Goal: Task Accomplishment & Management: Manage account settings

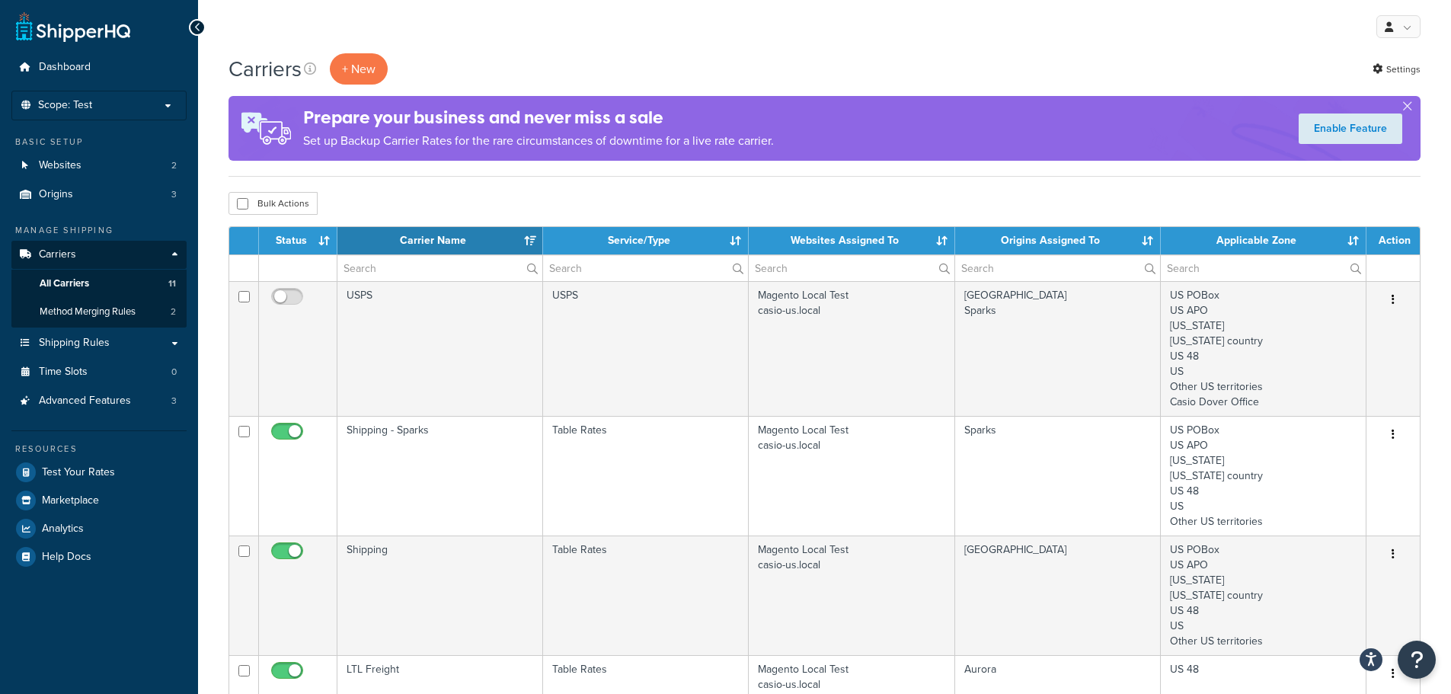
select select "15"
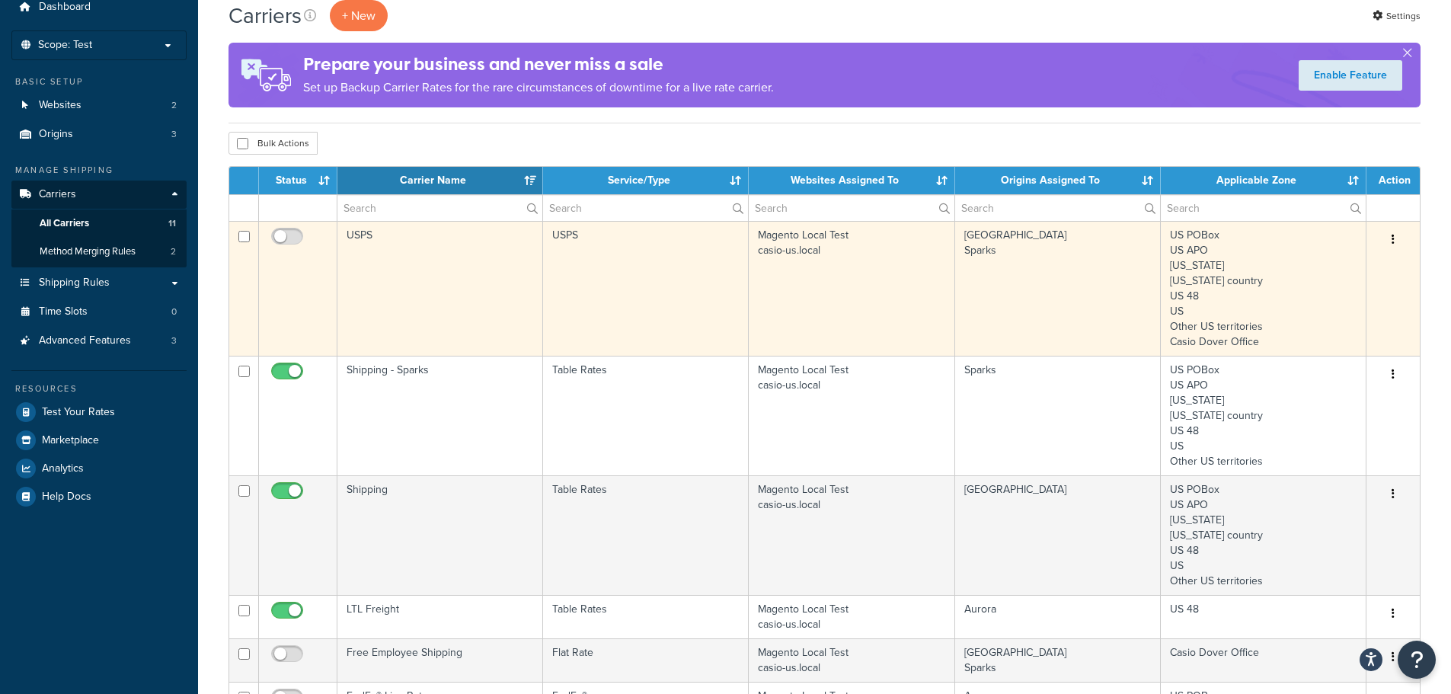
scroll to position [76, 0]
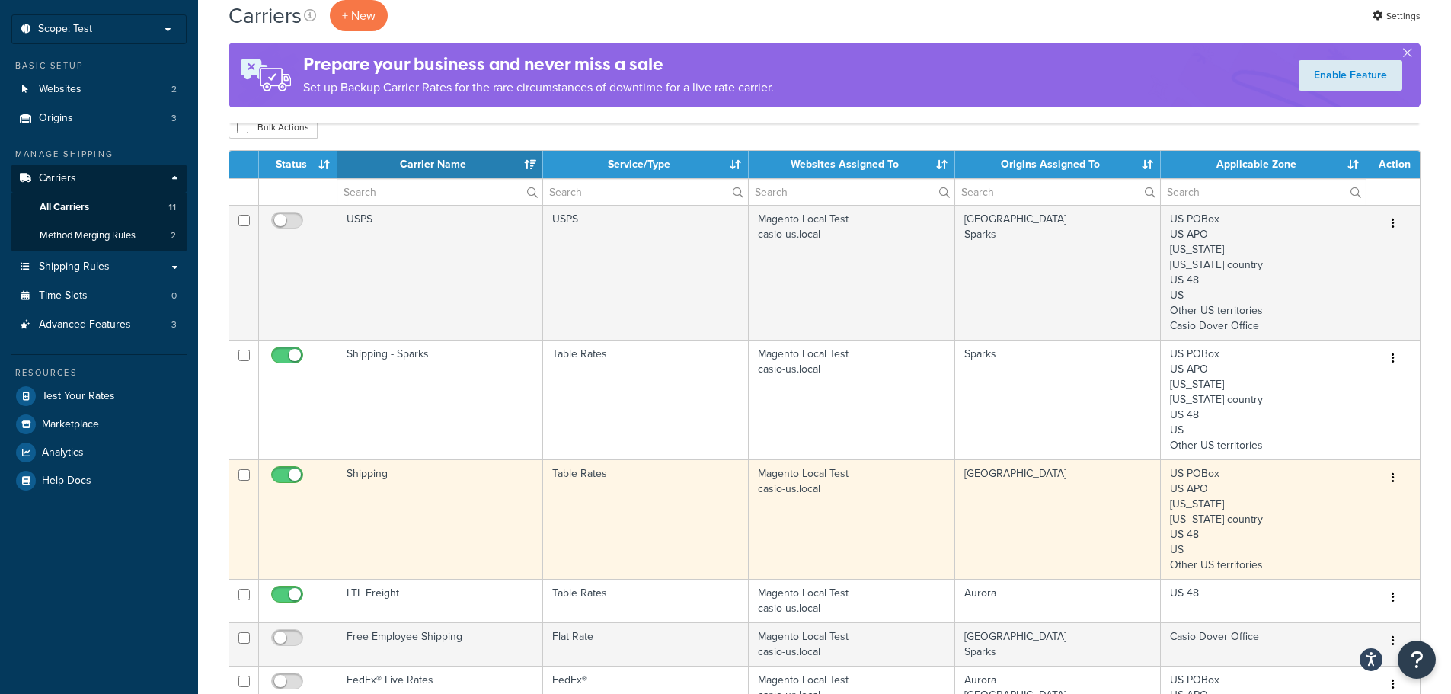
click at [1393, 473] on icon "button" at bounding box center [1393, 477] width 3 height 11
click at [1306, 507] on link "Edit" at bounding box center [1331, 508] width 120 height 31
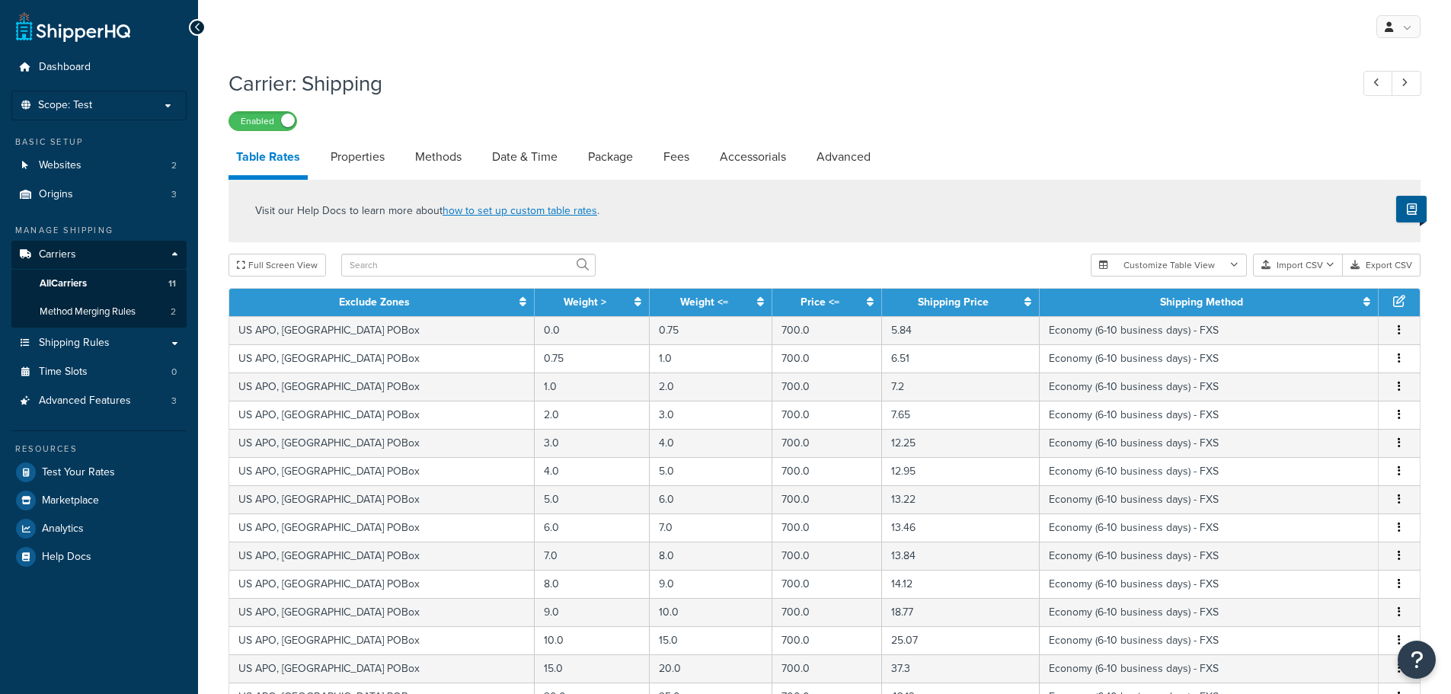
select select "25"
click at [110, 309] on span "Method Merging Rules" at bounding box center [88, 311] width 96 height 13
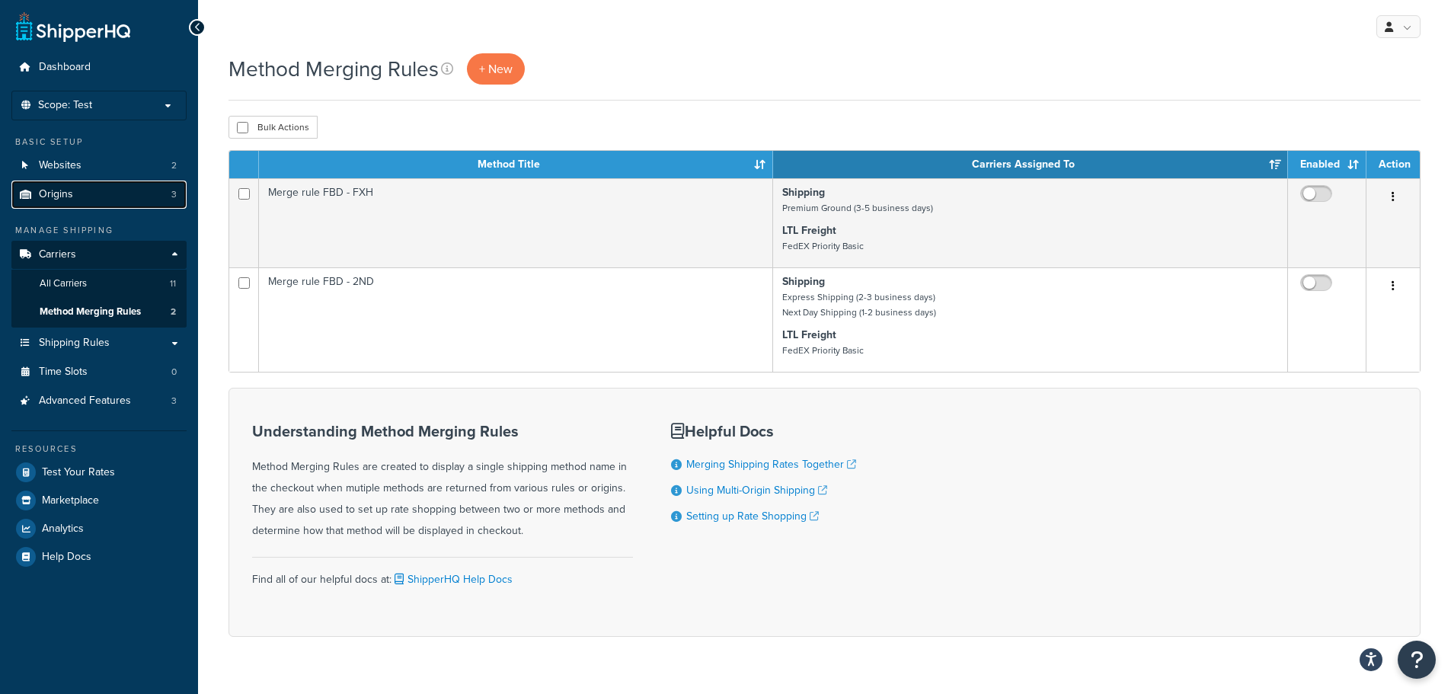
click at [75, 197] on link "Origins 3" at bounding box center [98, 195] width 175 height 28
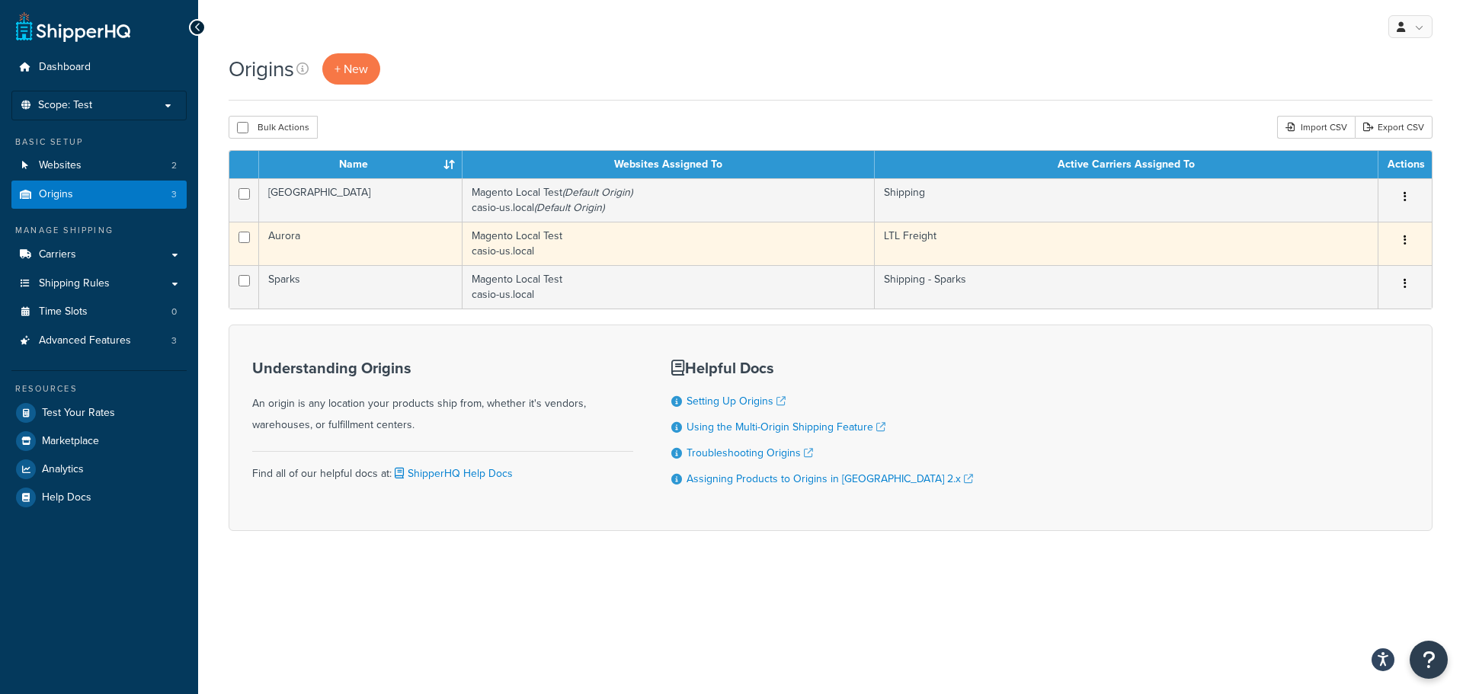
click at [1400, 238] on button "button" at bounding box center [1404, 241] width 21 height 24
click at [1369, 270] on link "Edit" at bounding box center [1354, 269] width 120 height 31
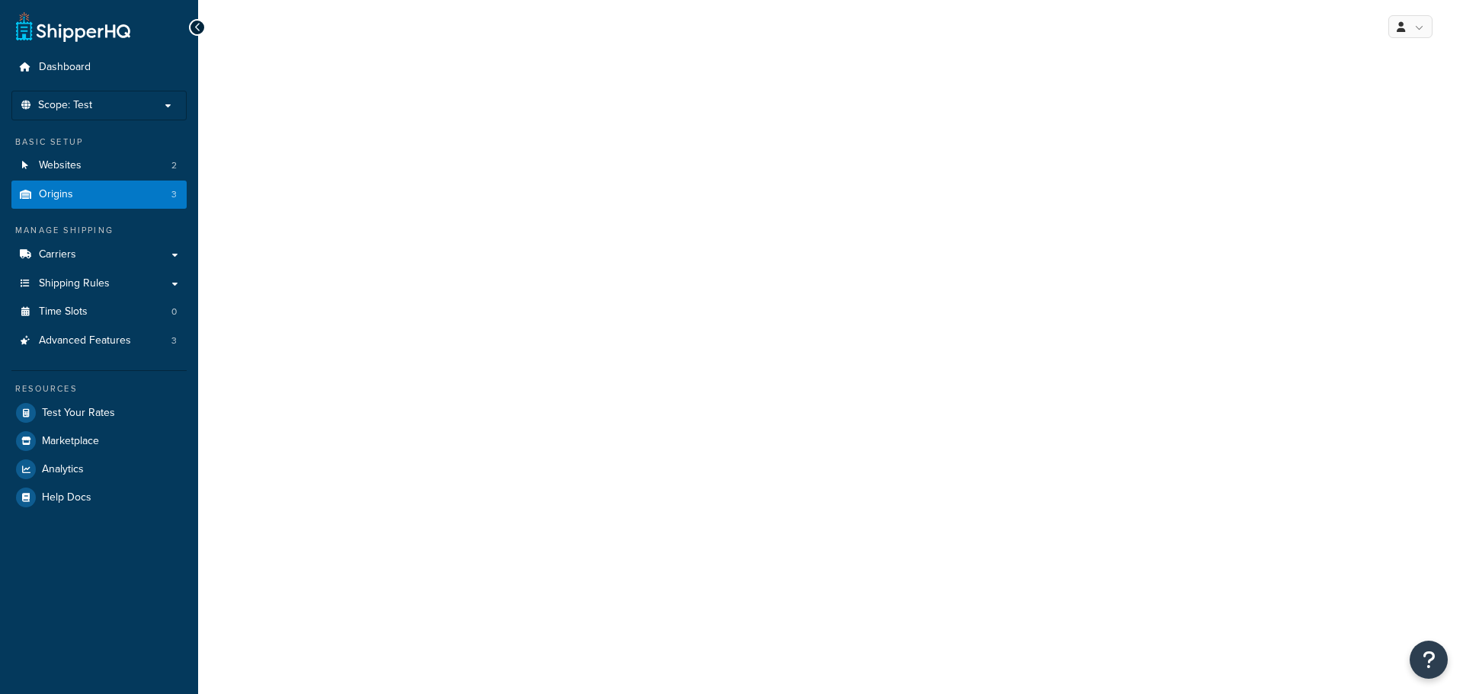
select select "13"
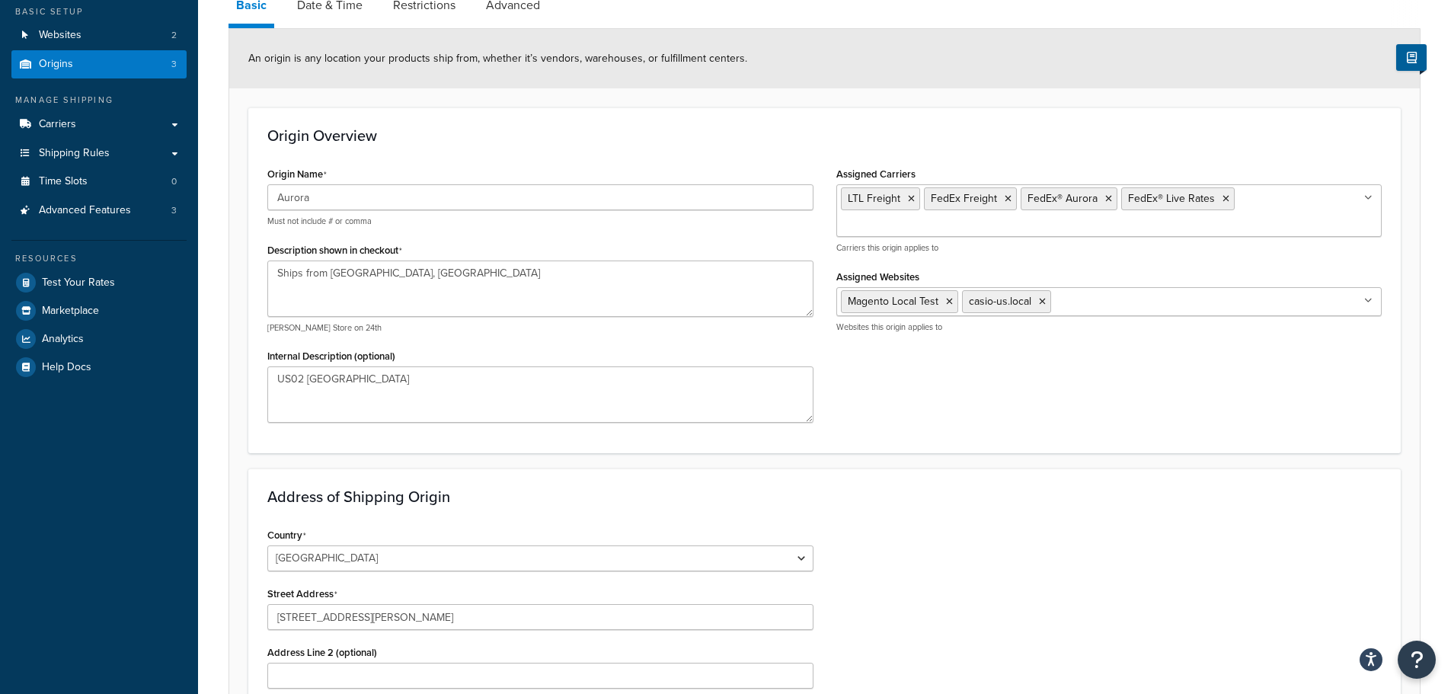
scroll to position [124, 0]
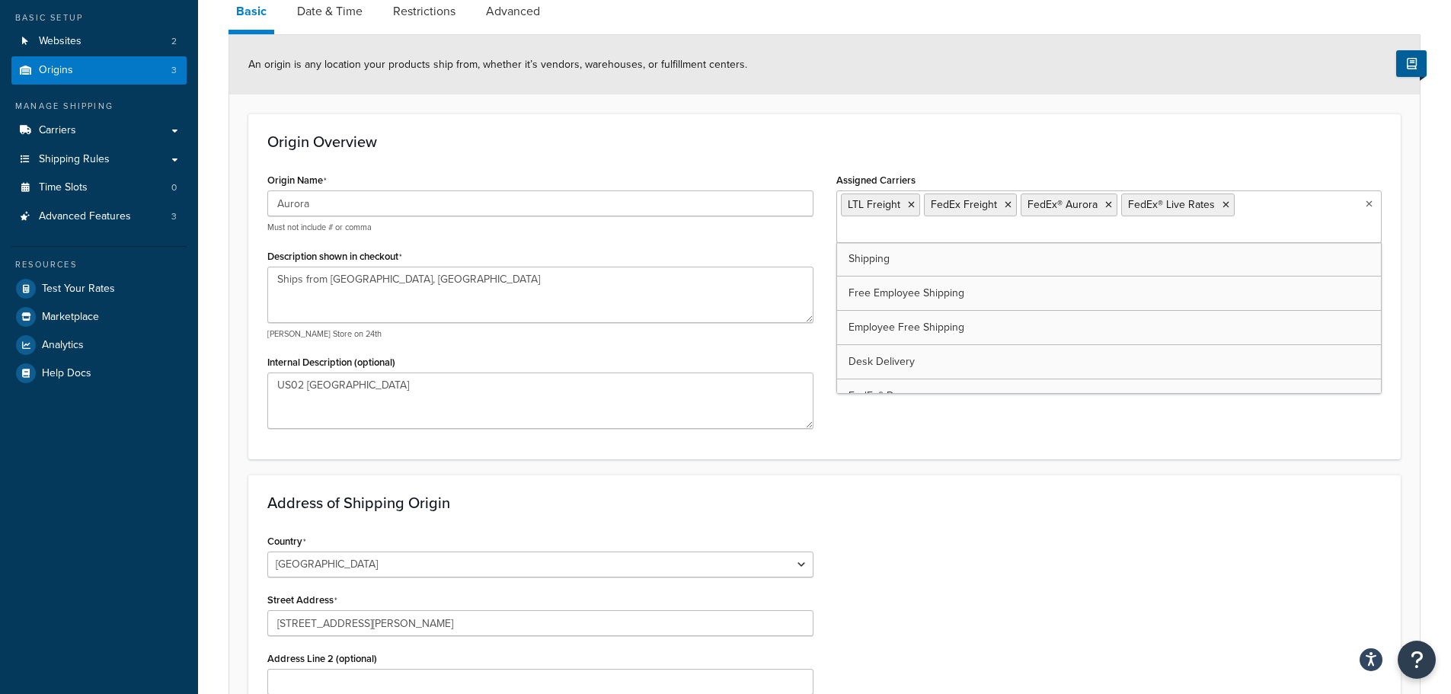
click at [1368, 214] on ul "LTL Freight FedEx Freight FedEx® Aurora FedEx® Live Rates" at bounding box center [1109, 216] width 546 height 53
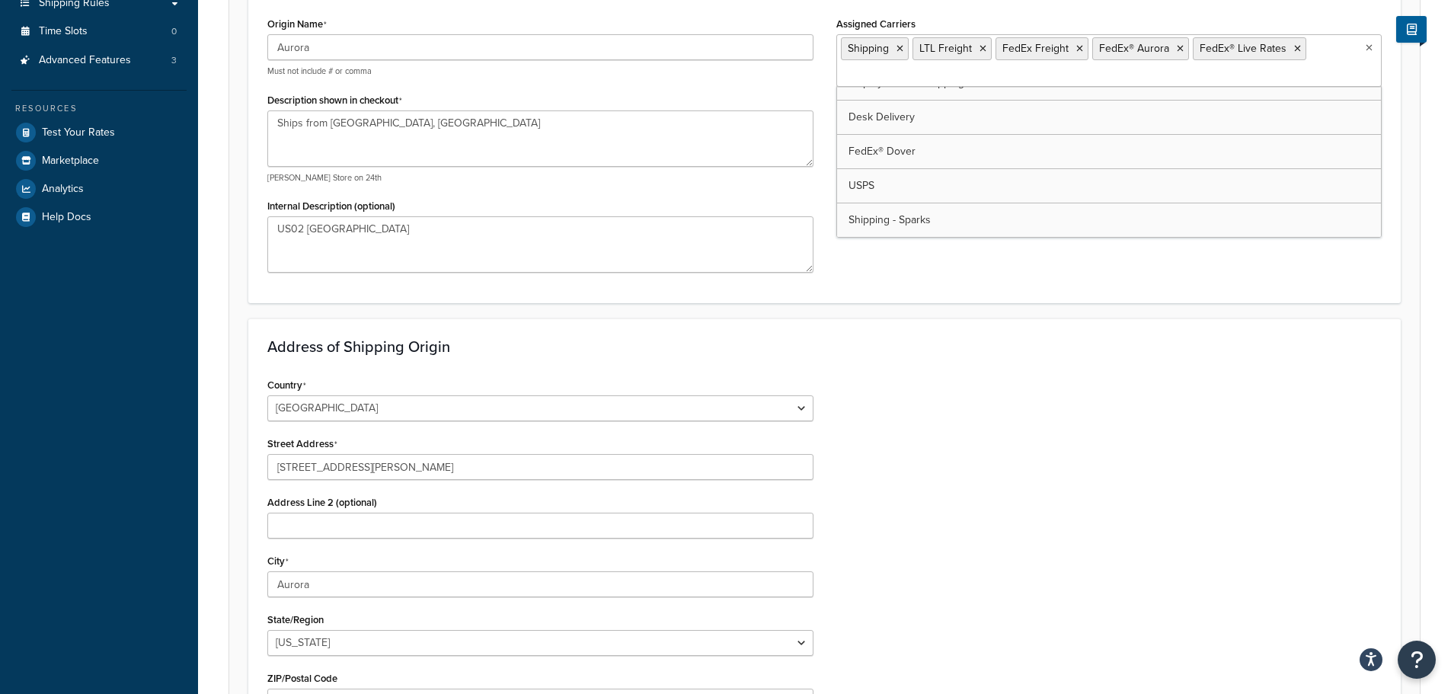
scroll to position [429, 0]
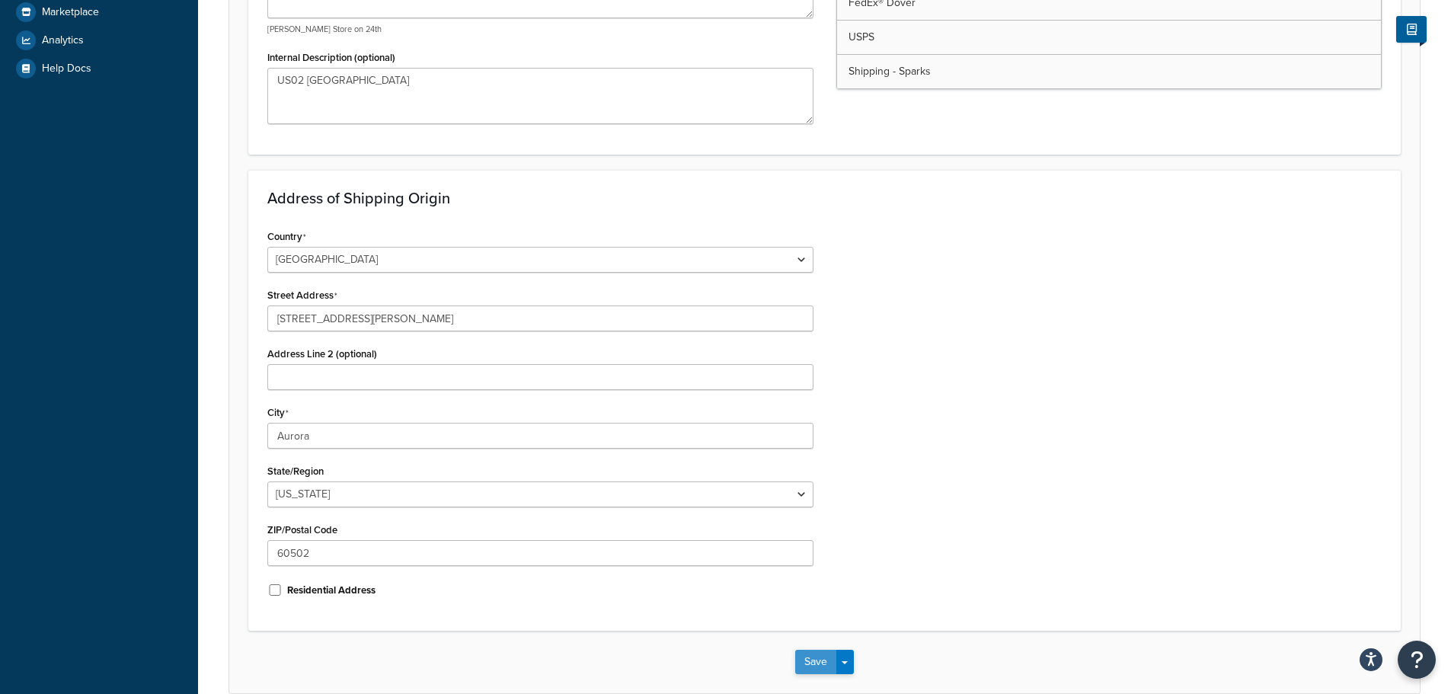
click at [816, 668] on button "Save" at bounding box center [815, 662] width 41 height 24
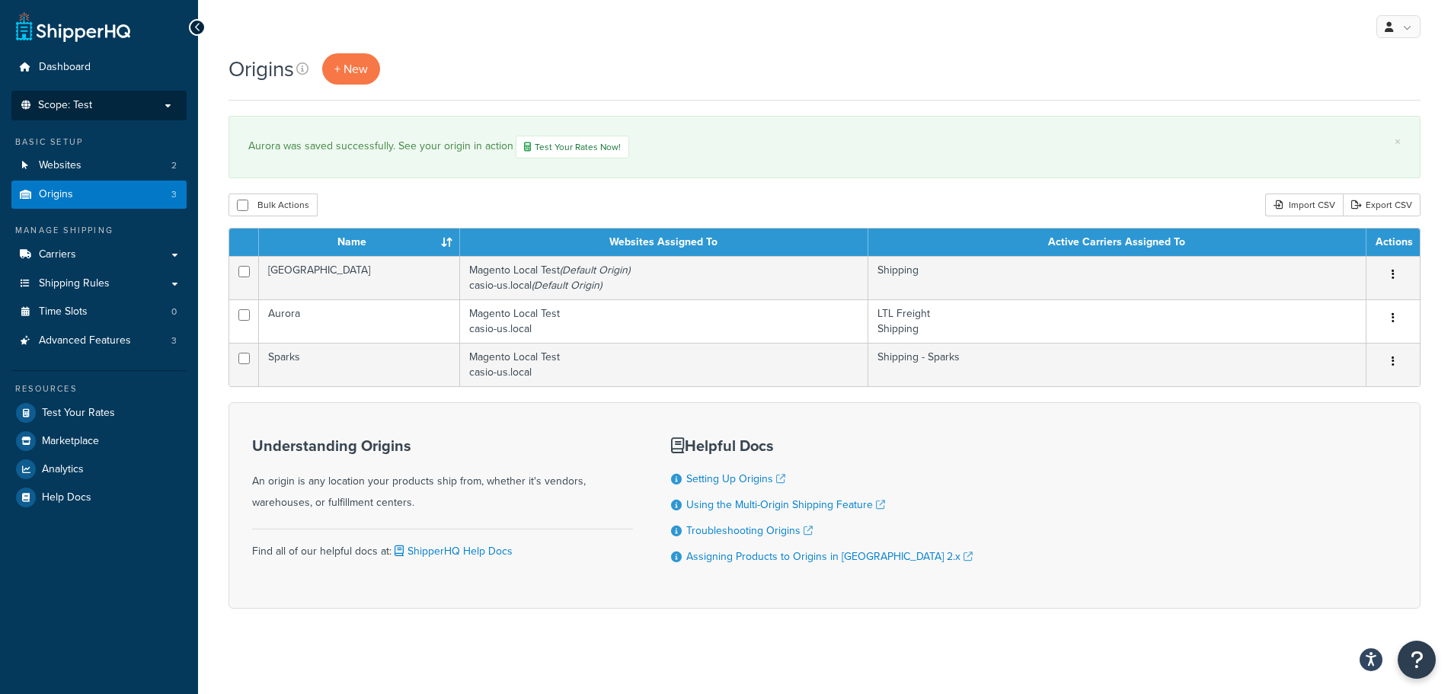
click at [148, 102] on p "Scope: Test" at bounding box center [98, 105] width 161 height 13
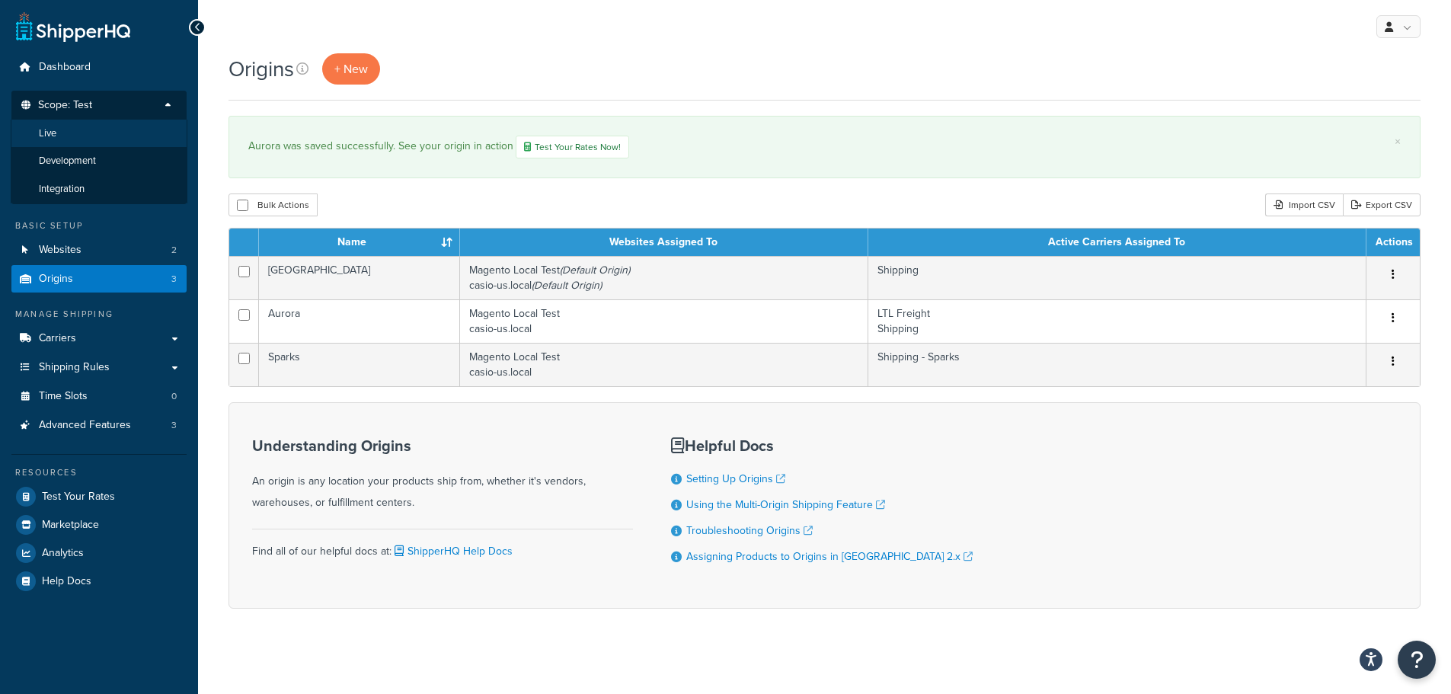
click at [136, 132] on li "Live" at bounding box center [99, 134] width 177 height 28
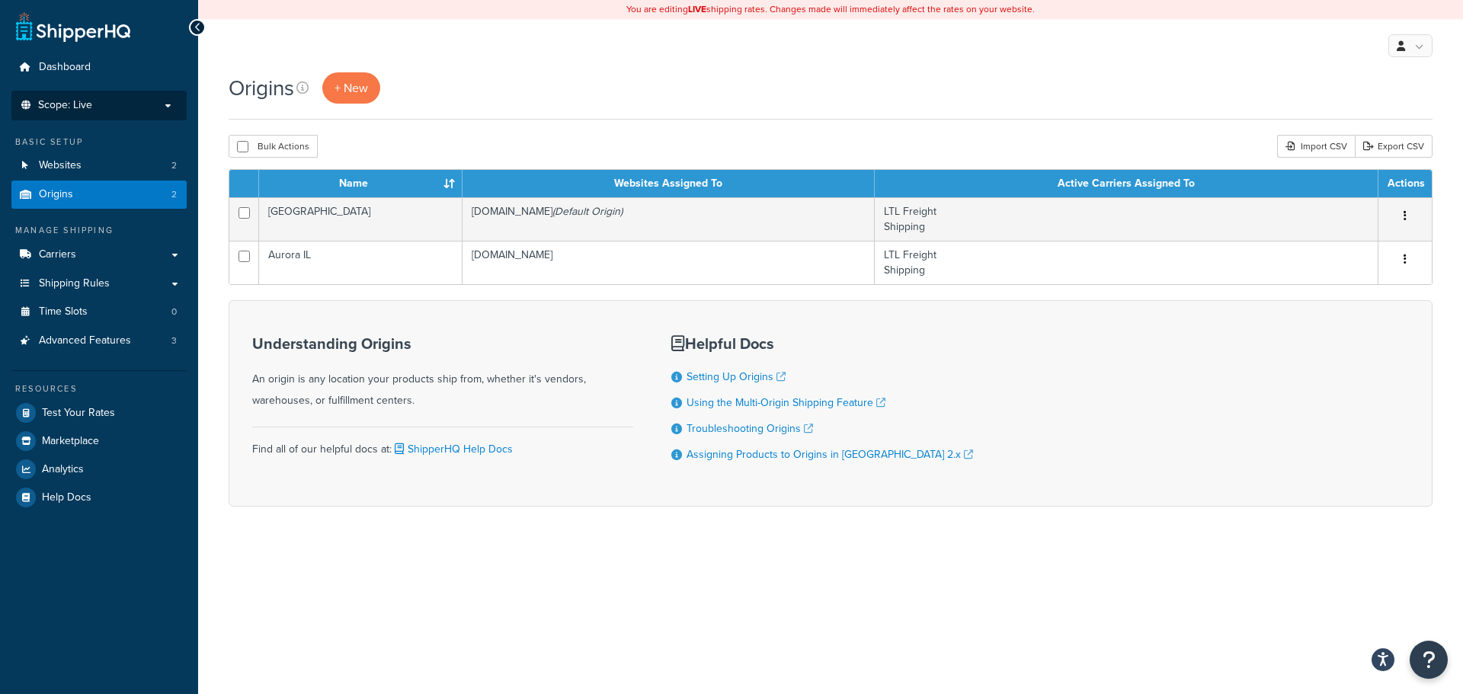
drag, startPoint x: 136, startPoint y: 106, endPoint x: 137, endPoint y: 117, distance: 11.5
click at [137, 107] on p "Scope: Live" at bounding box center [98, 105] width 161 height 13
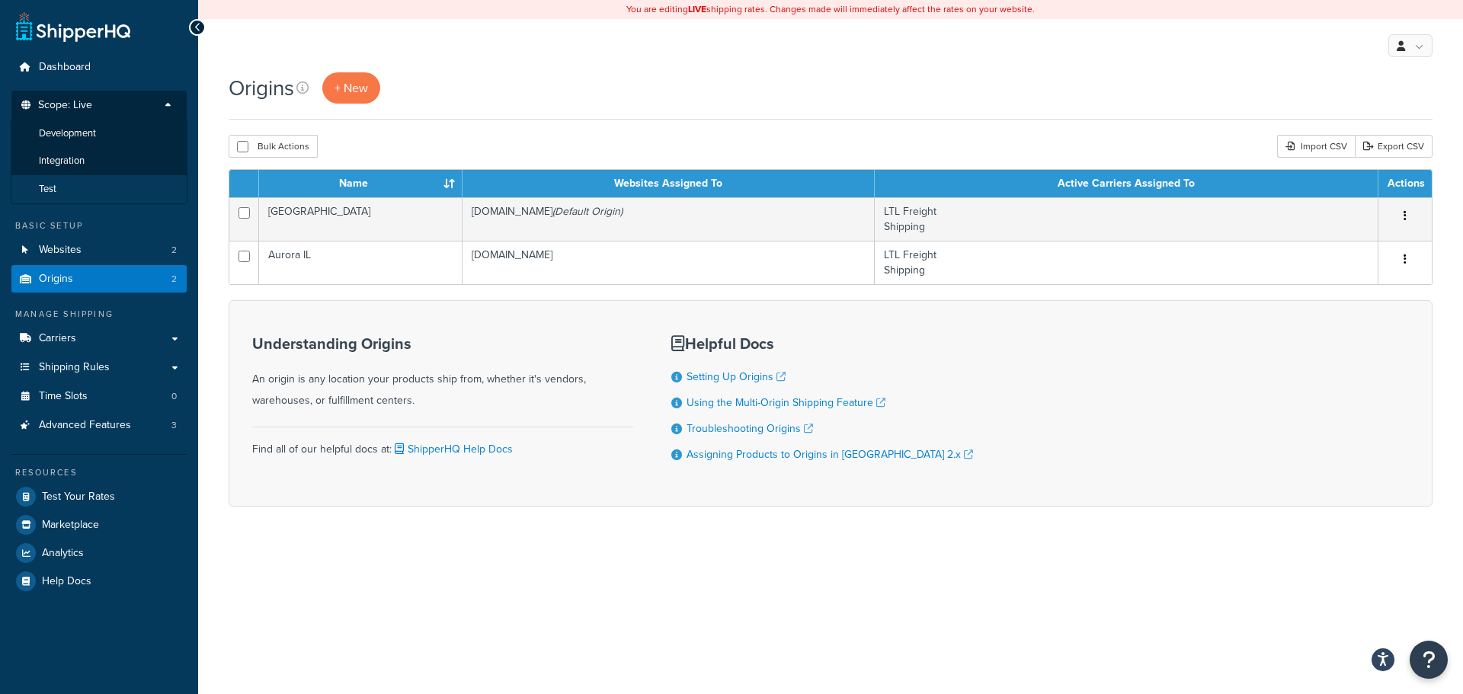
click at [110, 182] on li "Test" at bounding box center [99, 189] width 177 height 28
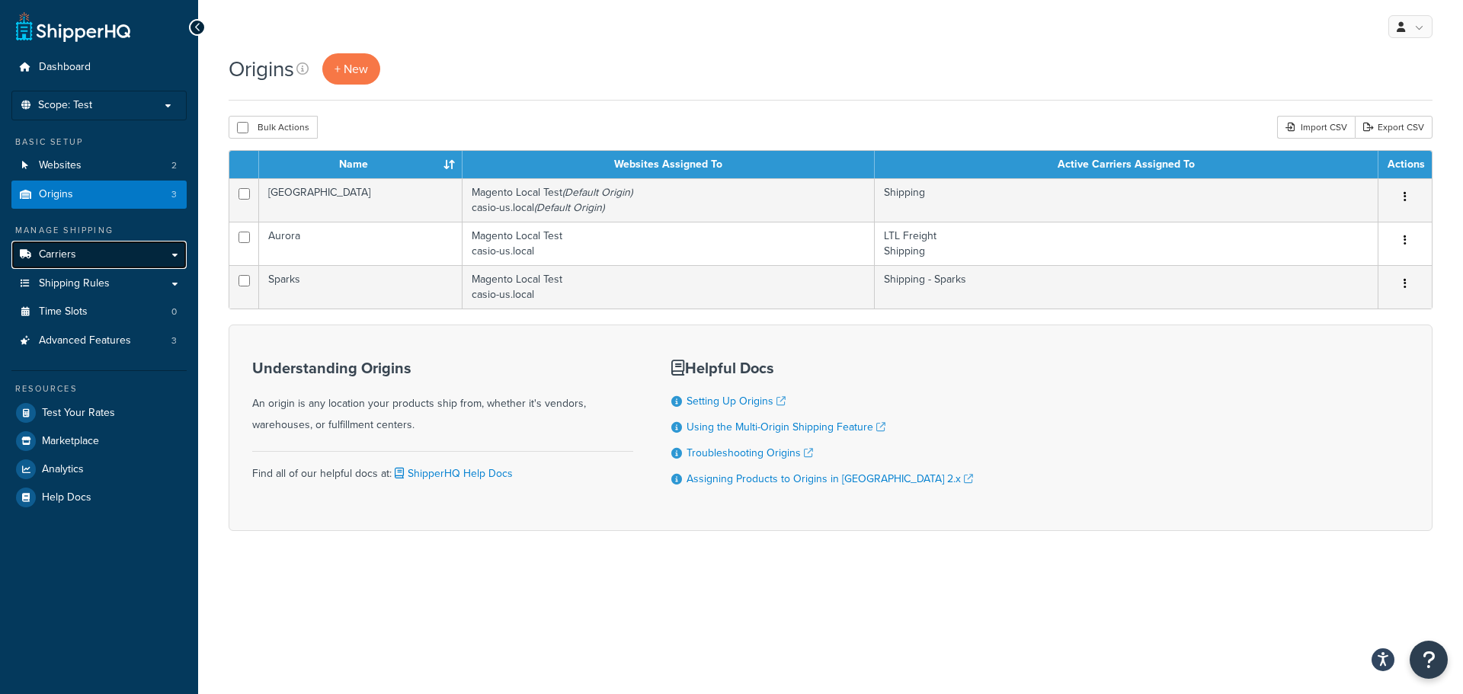
click at [181, 255] on link "Carriers" at bounding box center [98, 255] width 175 height 28
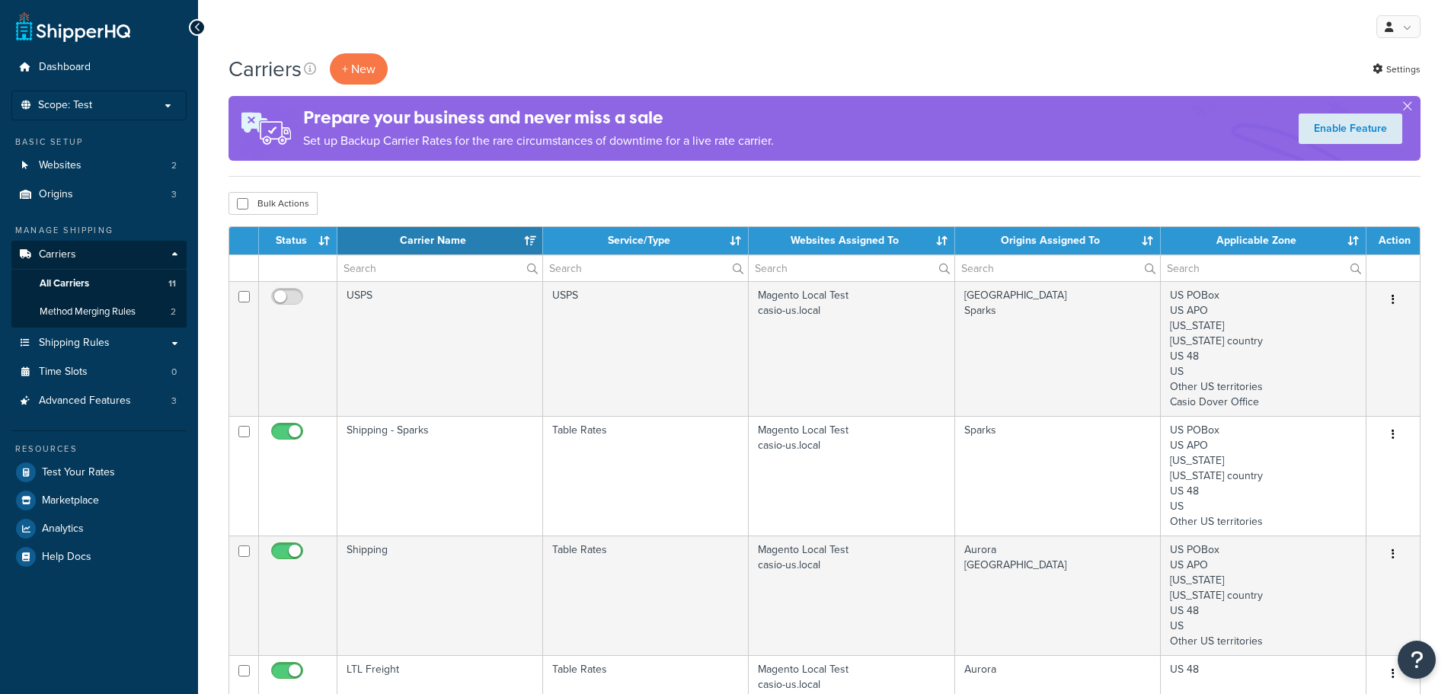
select select "15"
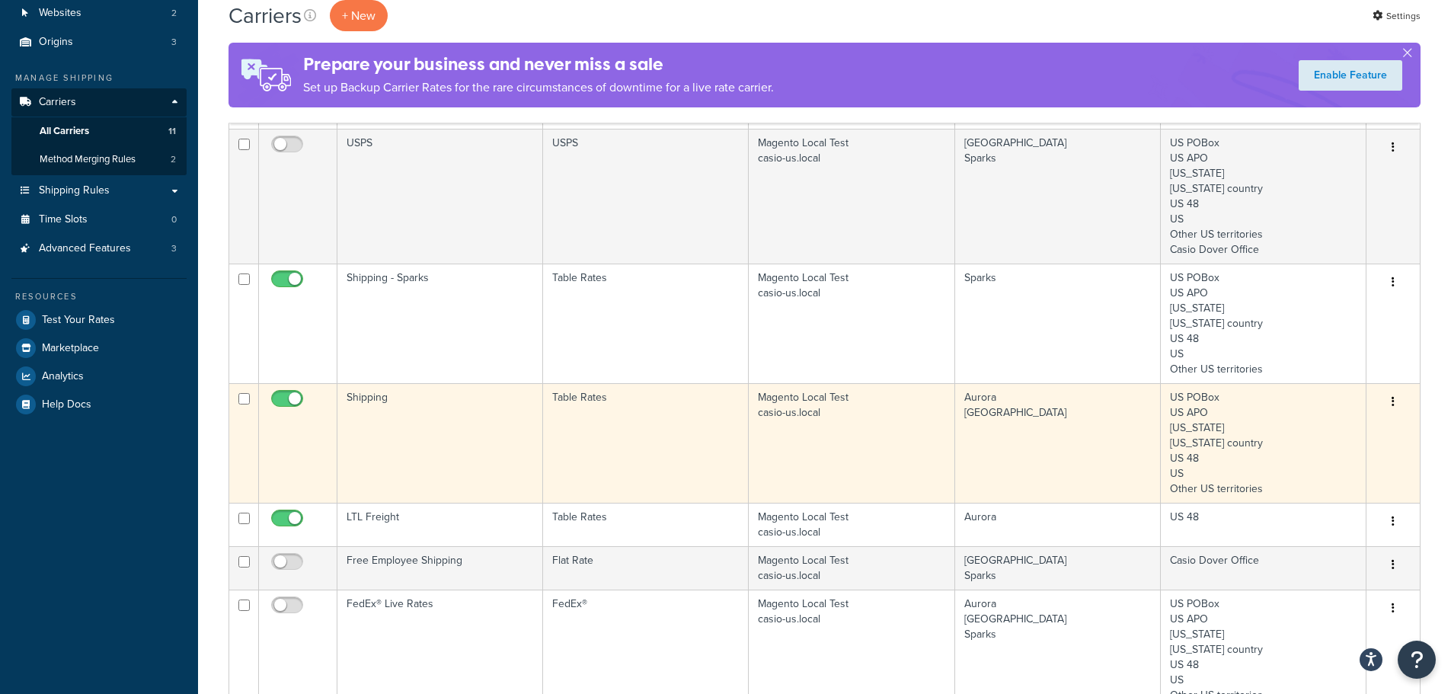
scroll to position [76, 0]
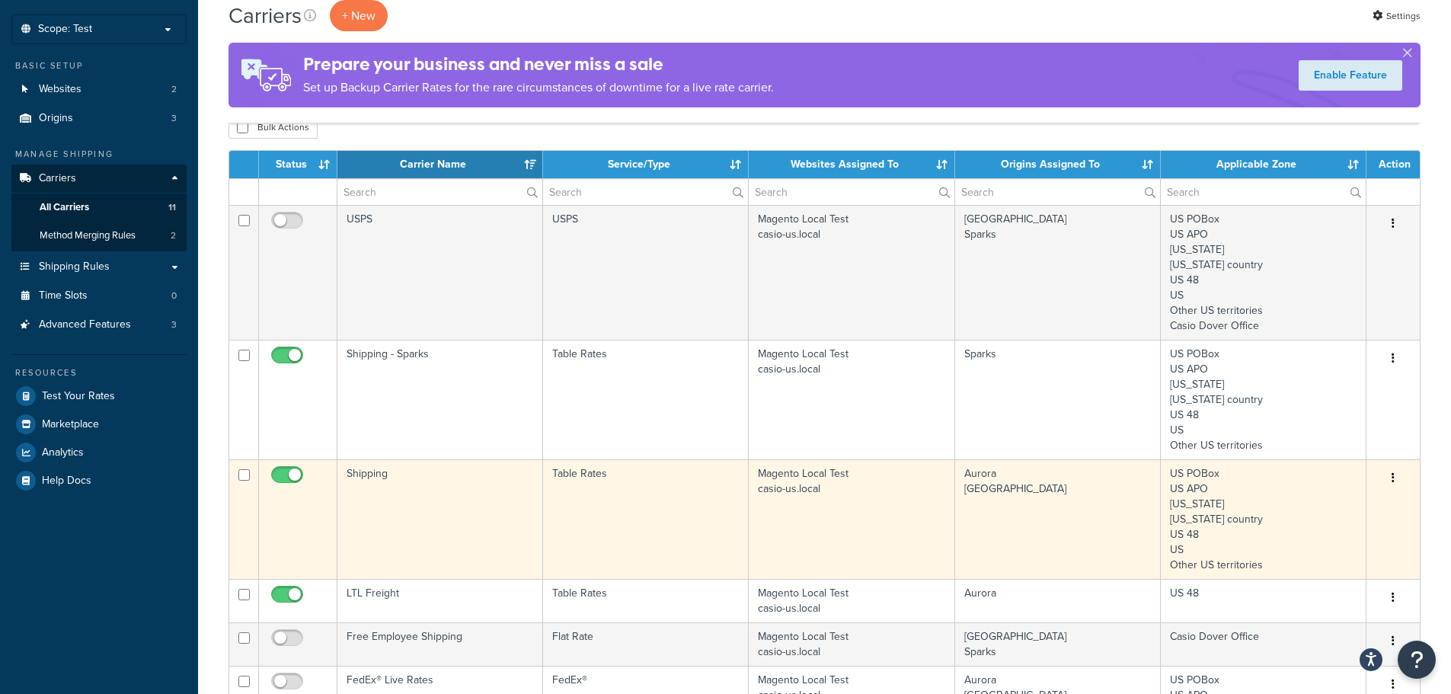
click at [410, 478] on td "Shipping" at bounding box center [440, 519] width 206 height 120
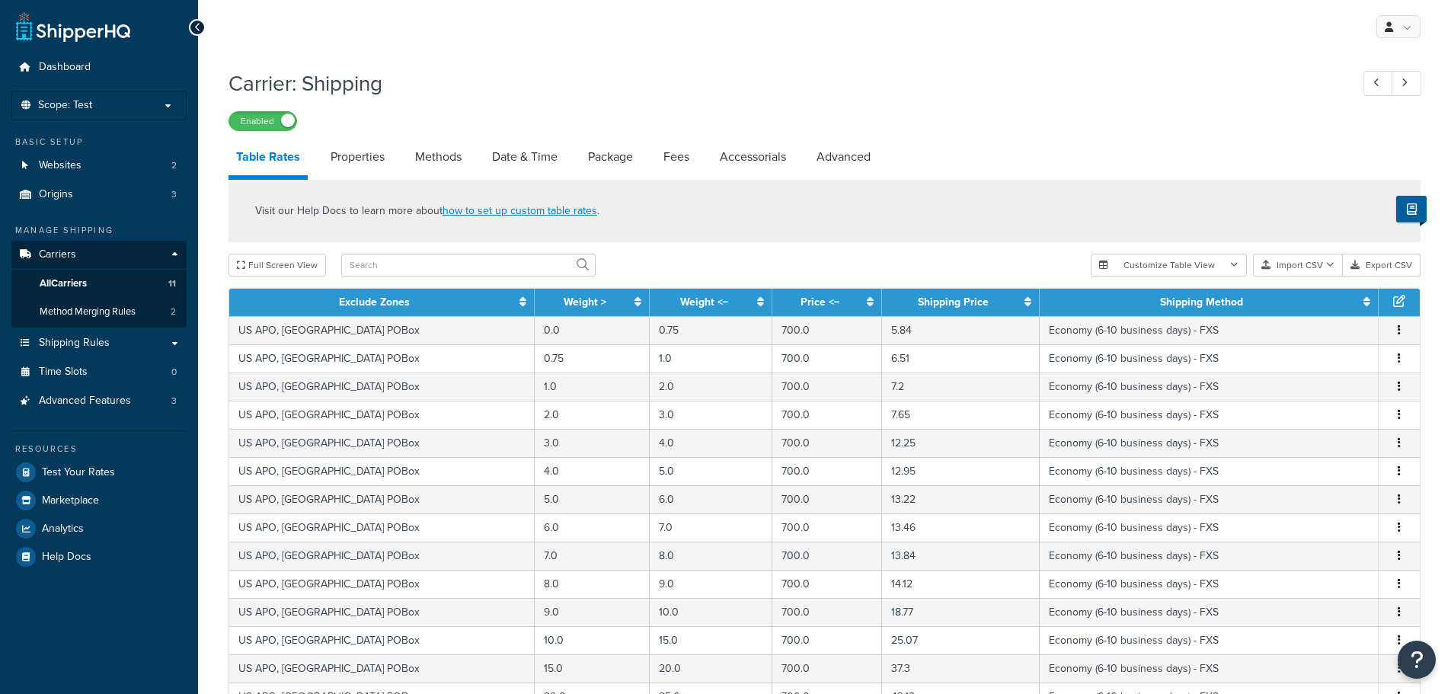
select select "25"
click at [422, 153] on link "Methods" at bounding box center [439, 157] width 62 height 37
select select "25"
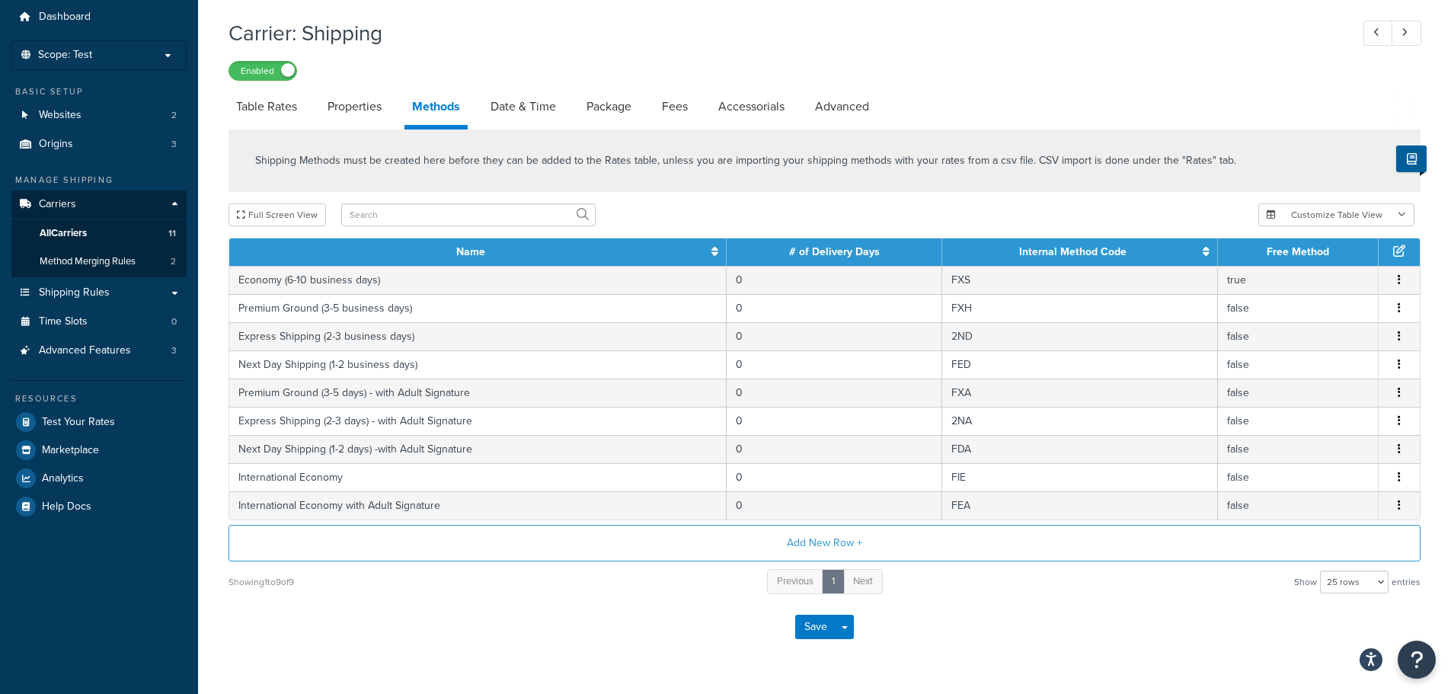
scroll to position [76, 0]
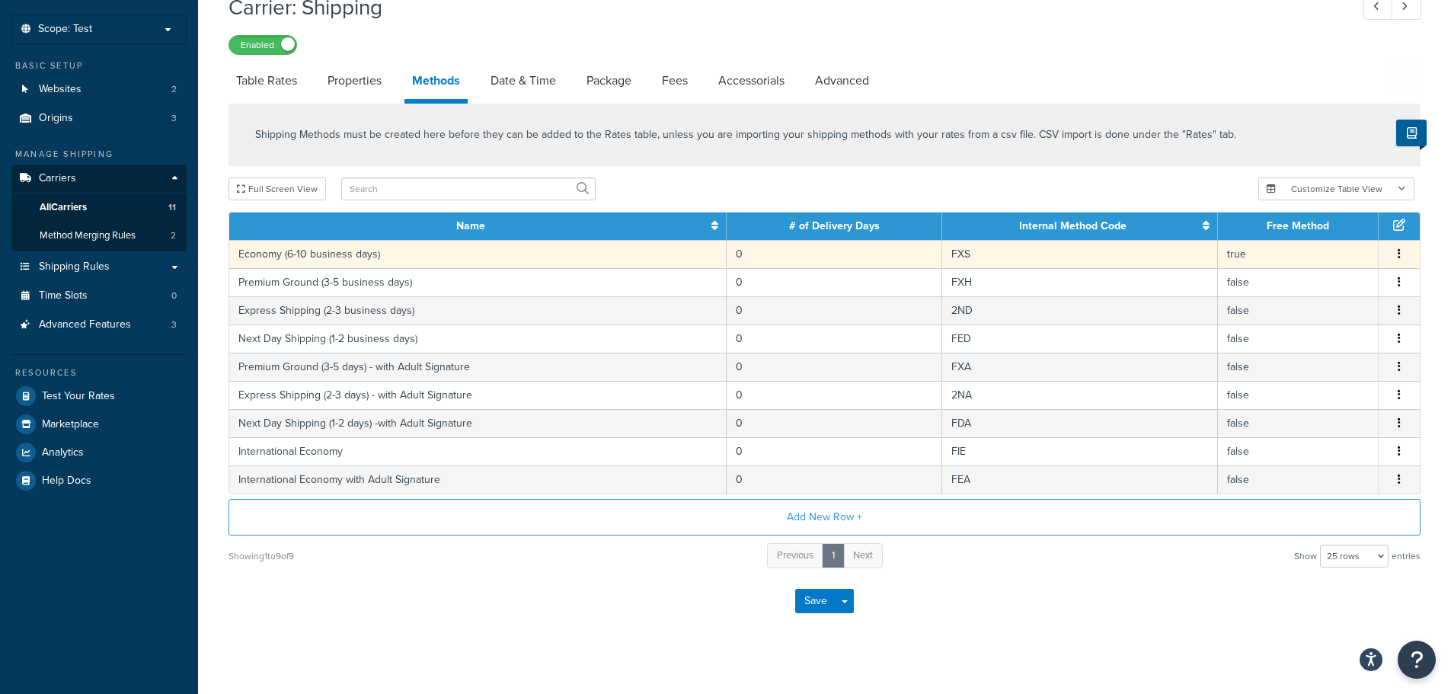
click at [1392, 254] on span "Edit Delete" at bounding box center [1399, 254] width 23 height 17
click at [1402, 254] on button "button" at bounding box center [1399, 254] width 12 height 17
click at [1303, 233] on div "Edit" at bounding box center [1322, 238] width 108 height 31
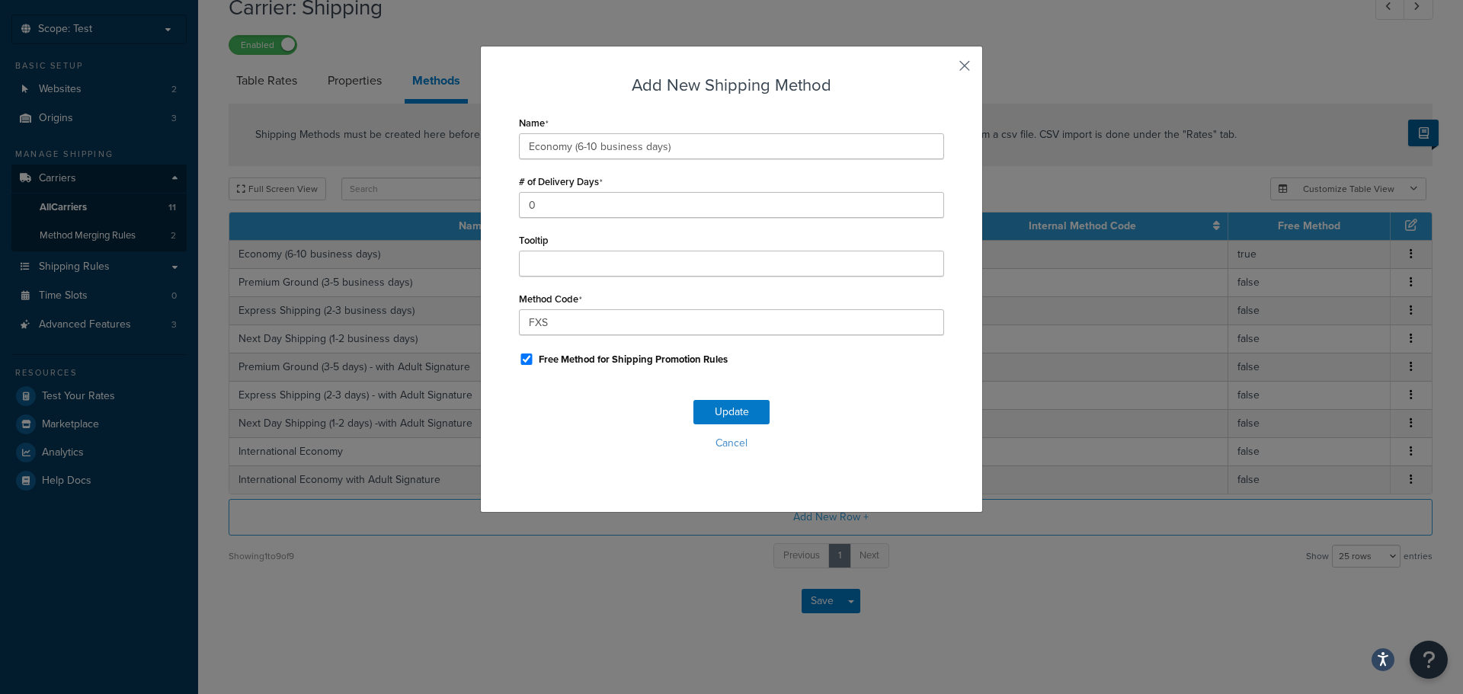
click at [944, 69] on button "button" at bounding box center [942, 71] width 4 height 4
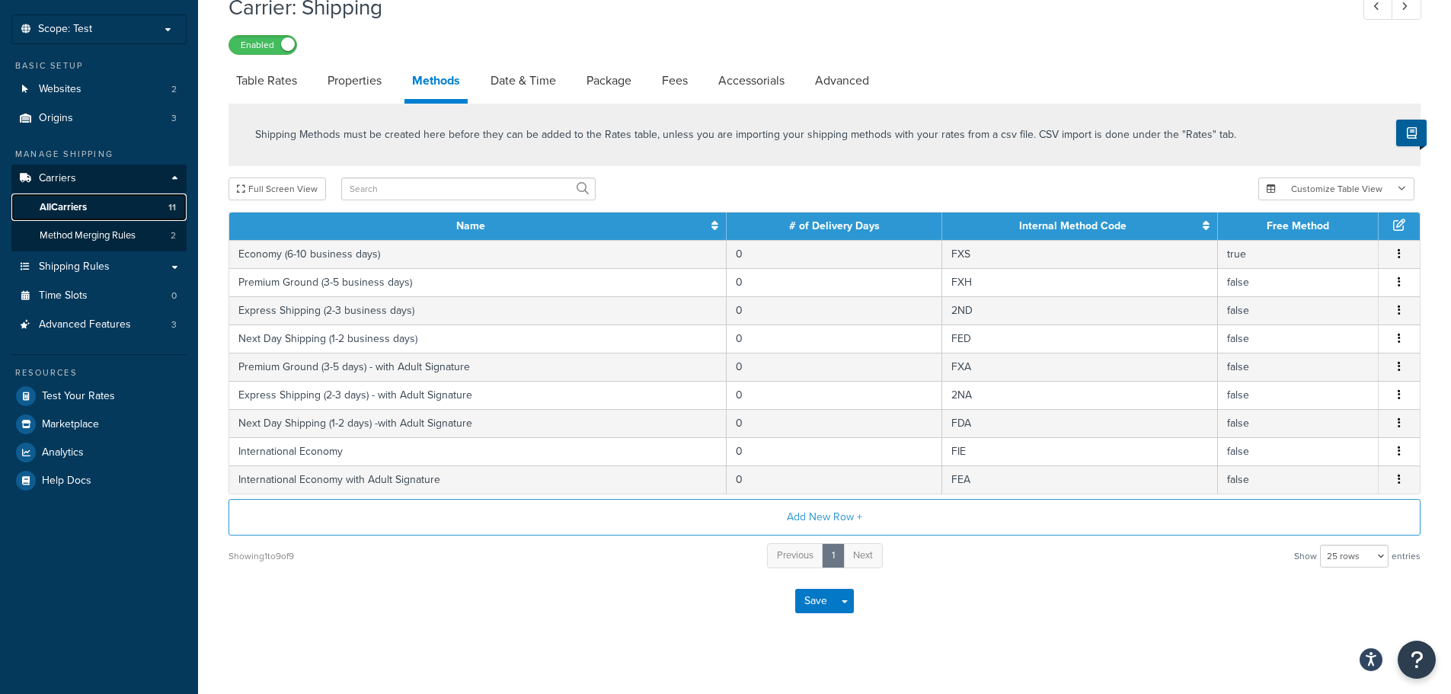
click at [90, 208] on link "All Carriers 11" at bounding box center [98, 207] width 175 height 28
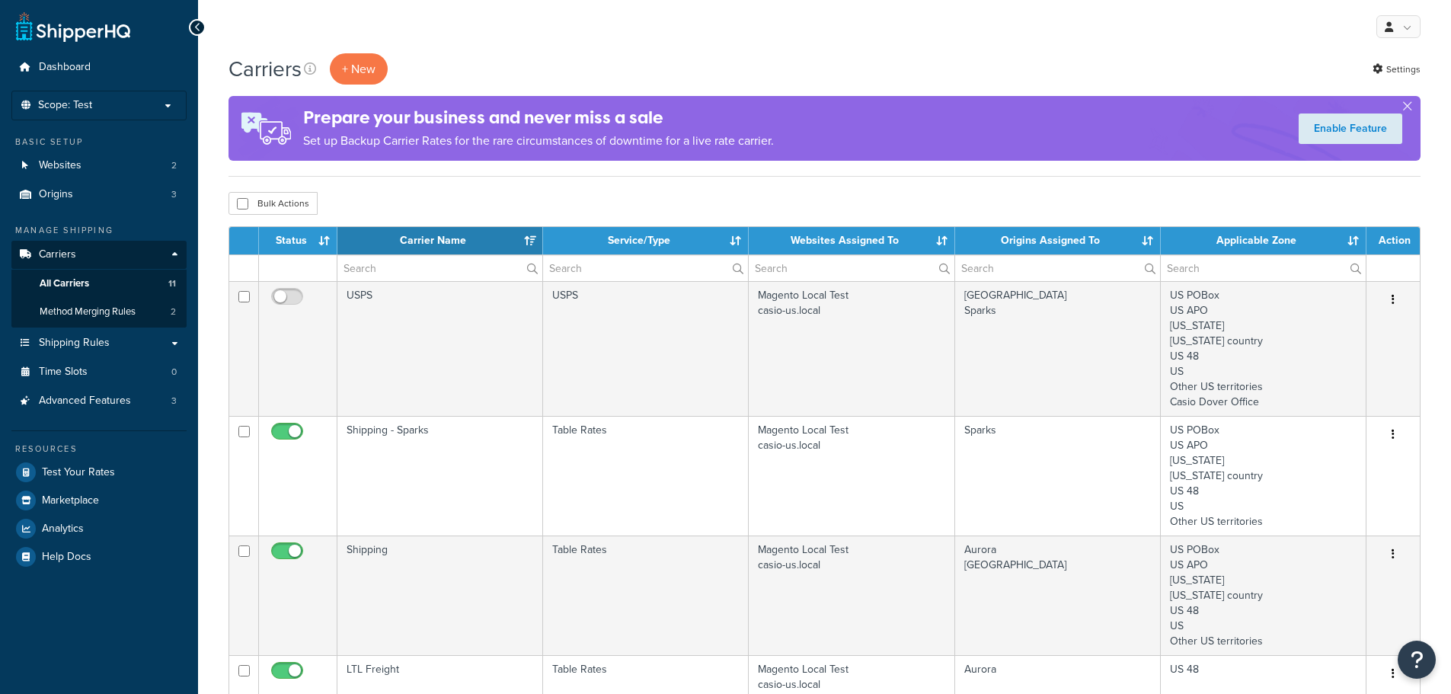
select select "15"
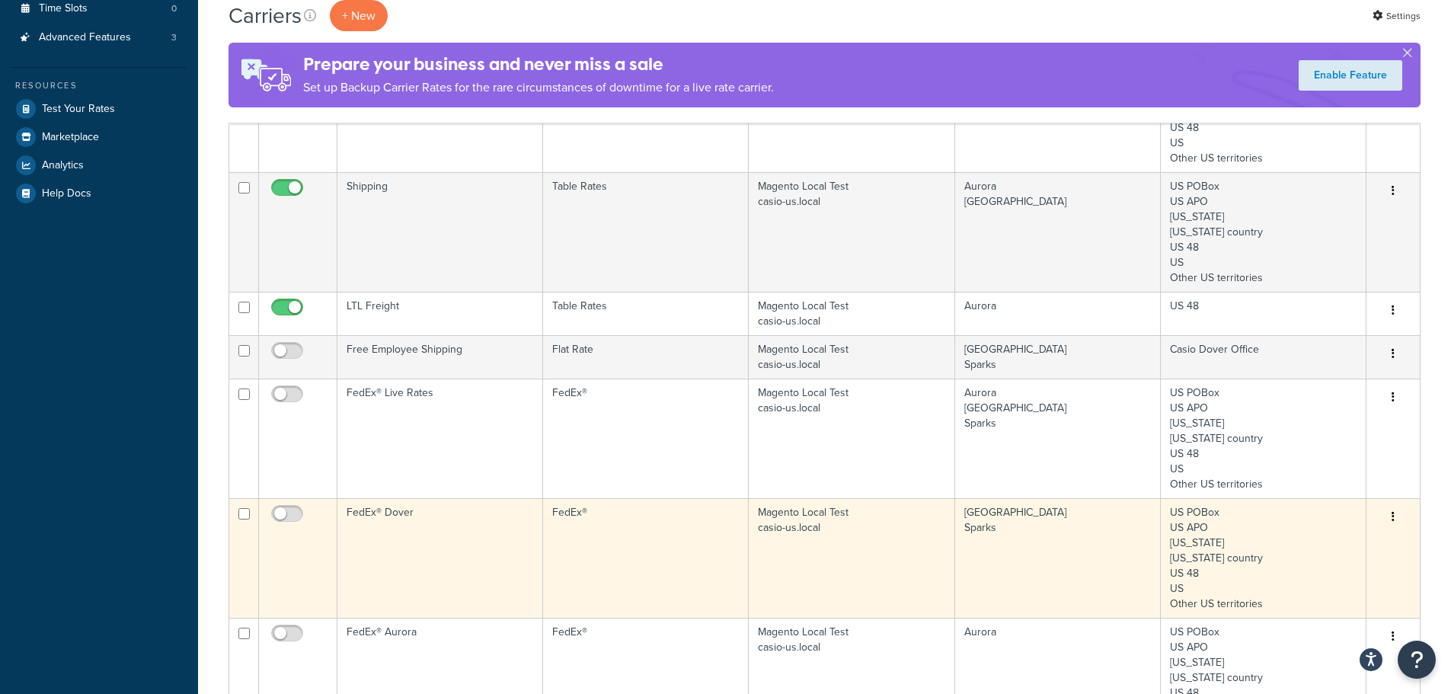
scroll to position [381, 0]
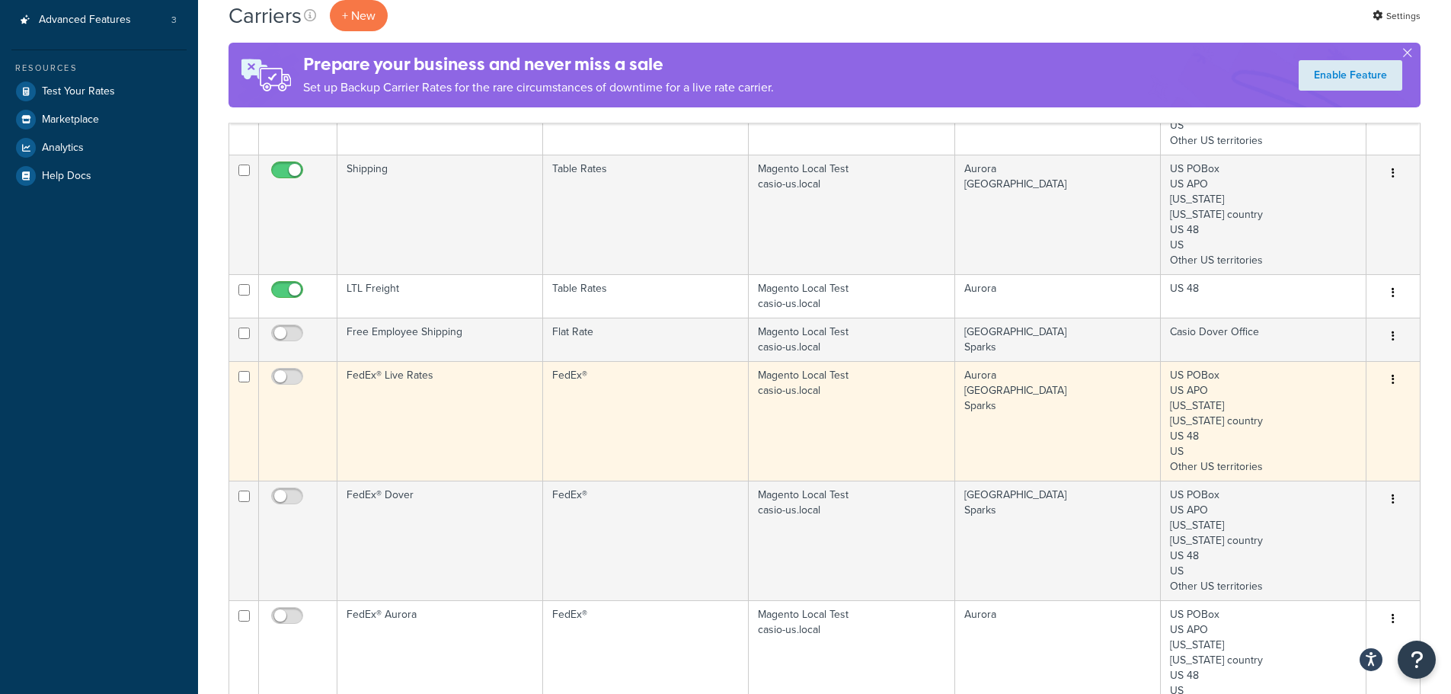
click at [1397, 375] on button "button" at bounding box center [1393, 380] width 21 height 24
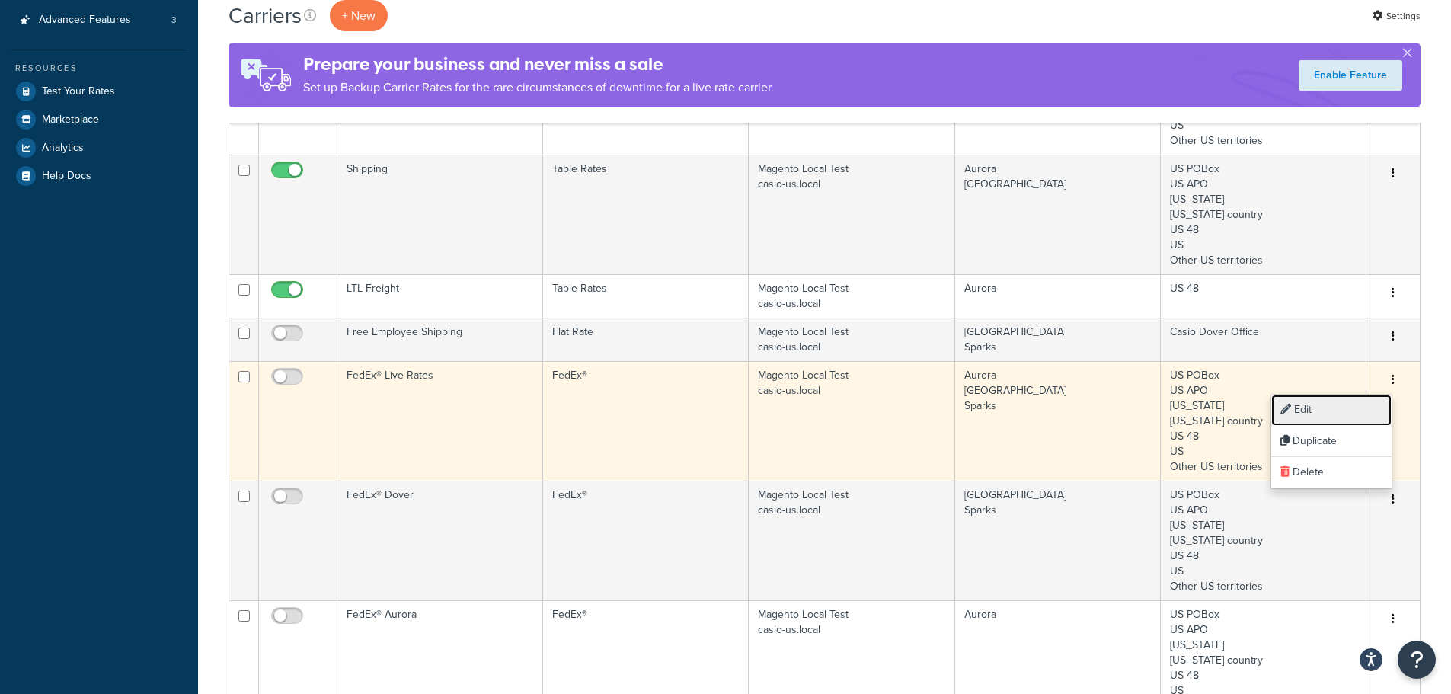
click at [1315, 408] on link "Edit" at bounding box center [1331, 410] width 120 height 31
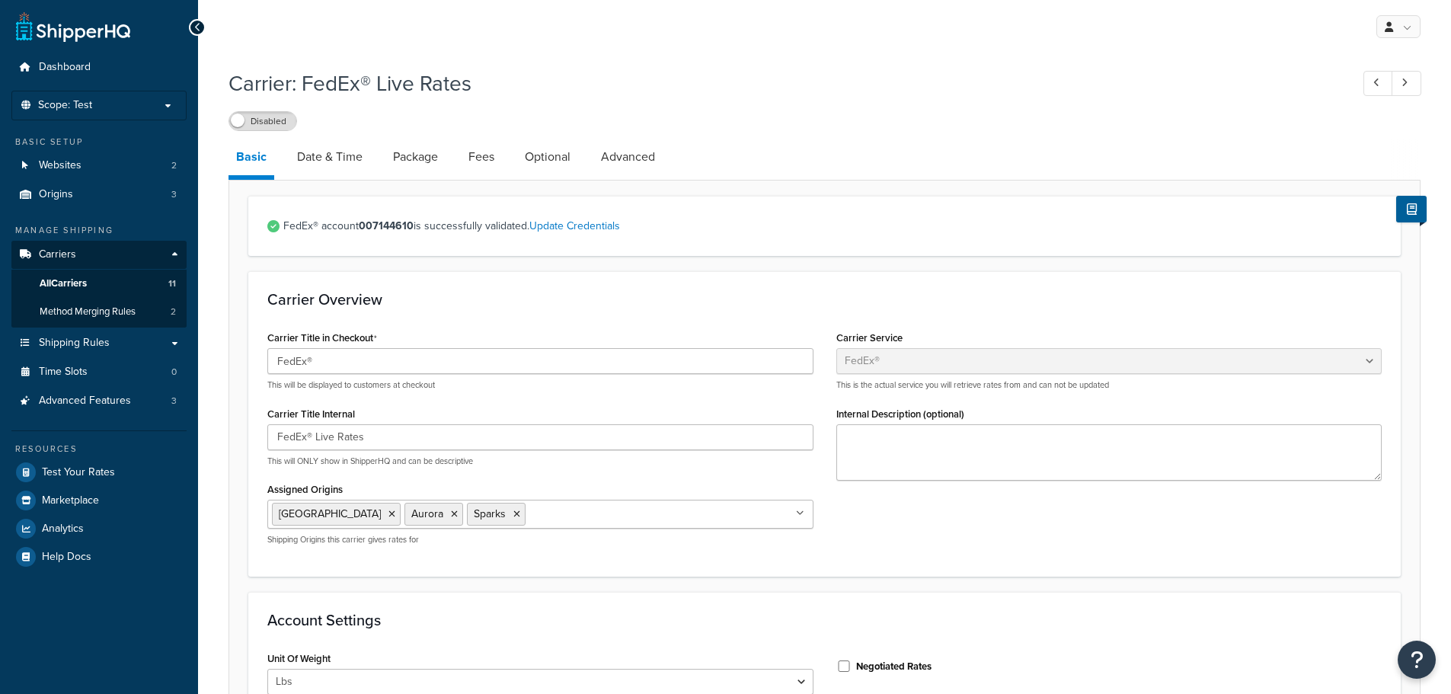
select select "fedEx"
select select "REGULAR_PICKUP"
select select "YOUR_PACKAGING"
click at [345, 155] on link "Date & Time" at bounding box center [329, 157] width 81 height 37
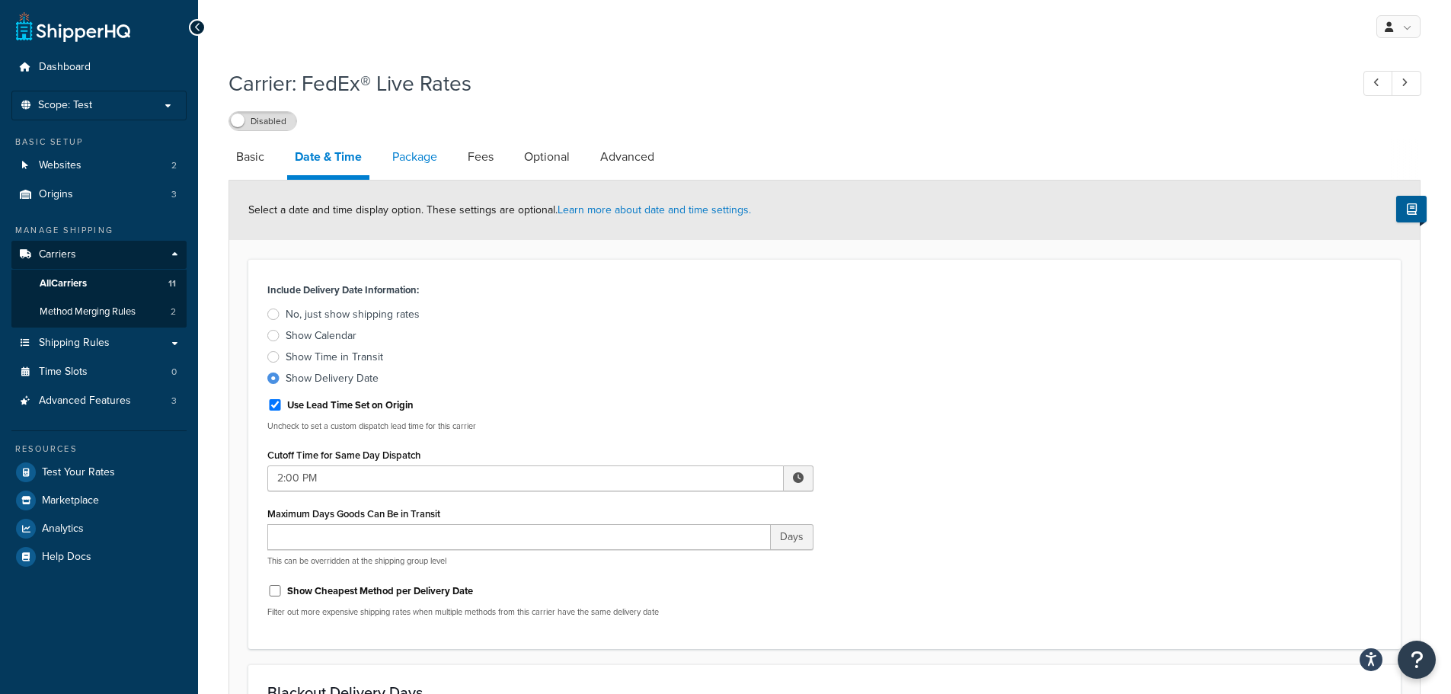
click at [424, 156] on link "Package" at bounding box center [415, 157] width 60 height 37
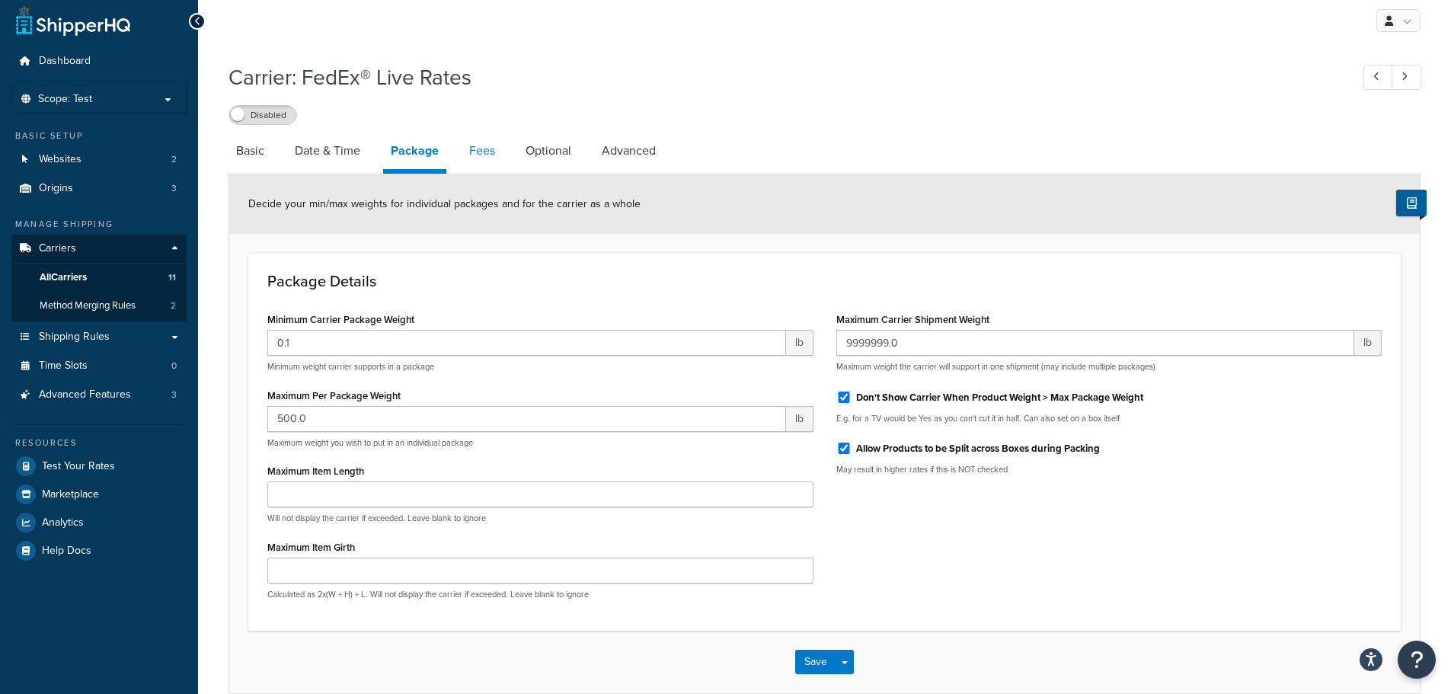
click at [494, 145] on link "Fees" at bounding box center [482, 151] width 41 height 37
select select "AFTER"
select select "ALL"
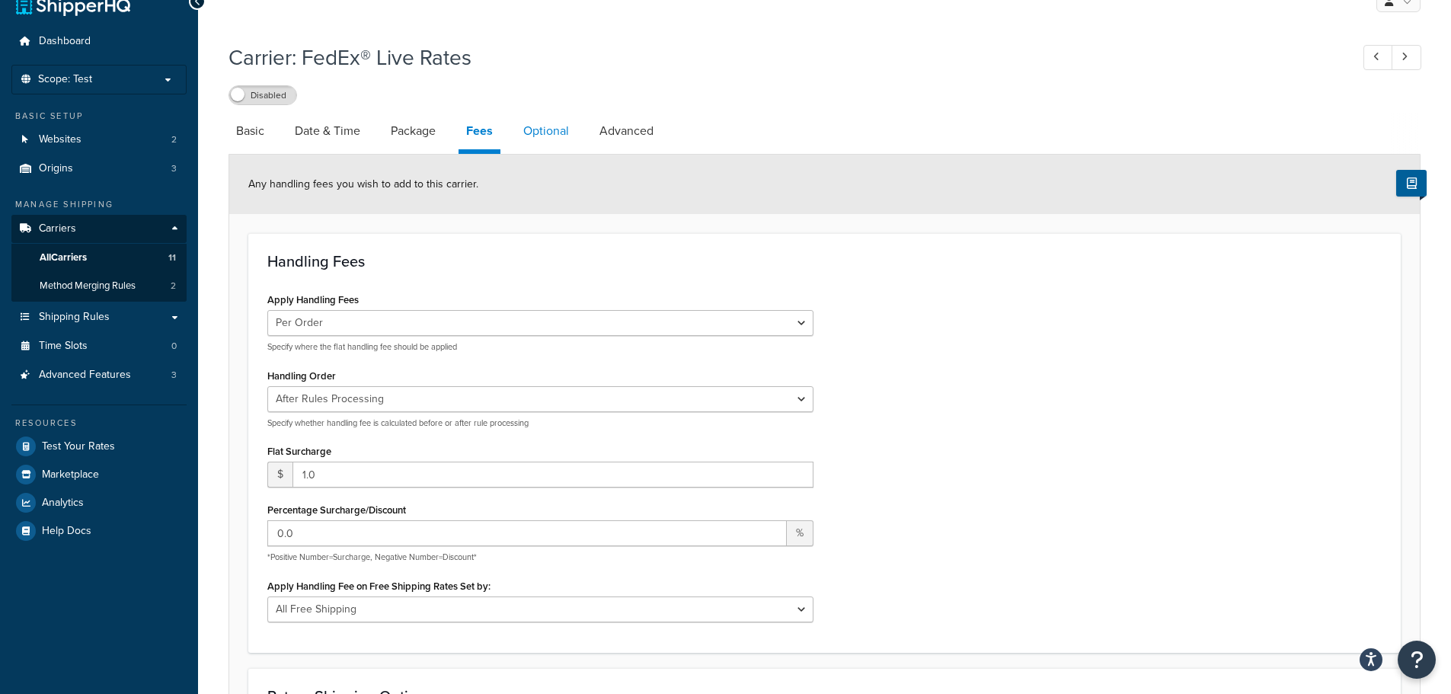
scroll to position [5, 0]
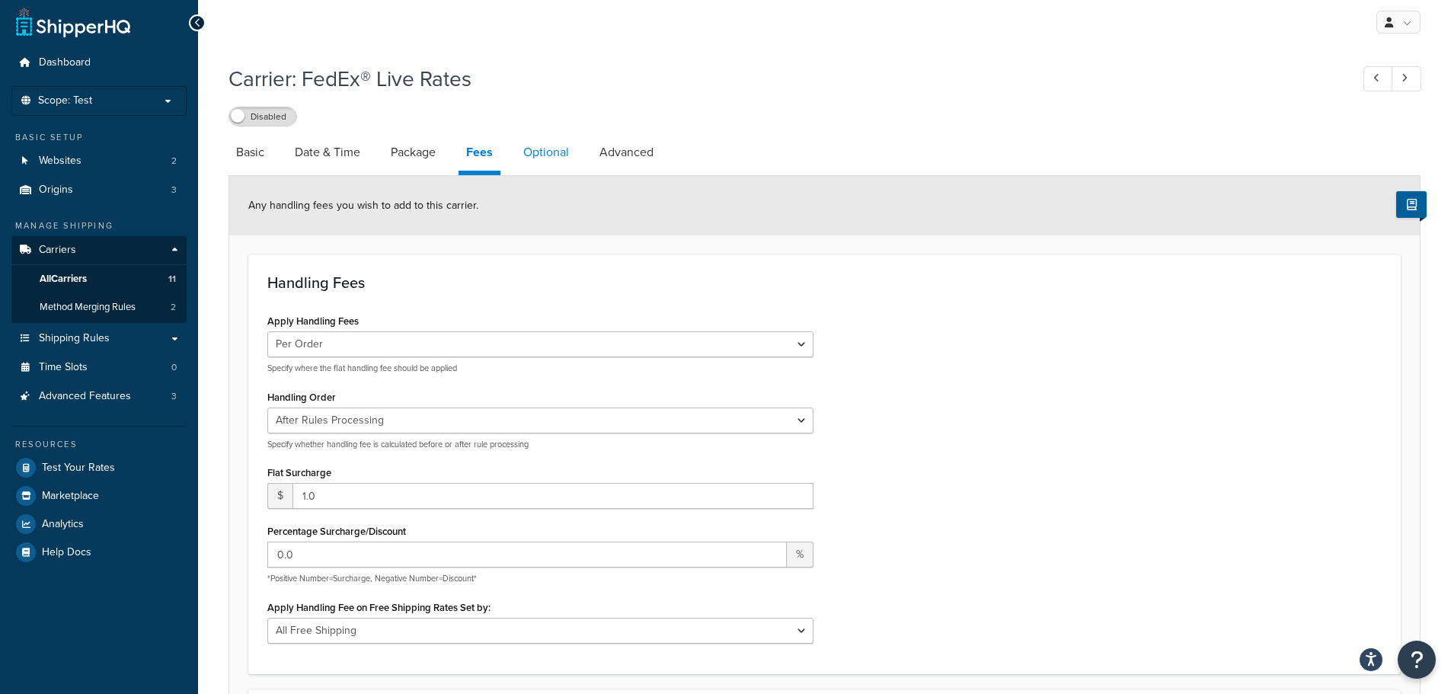
click at [545, 146] on link "Optional" at bounding box center [546, 152] width 61 height 37
select select "business"
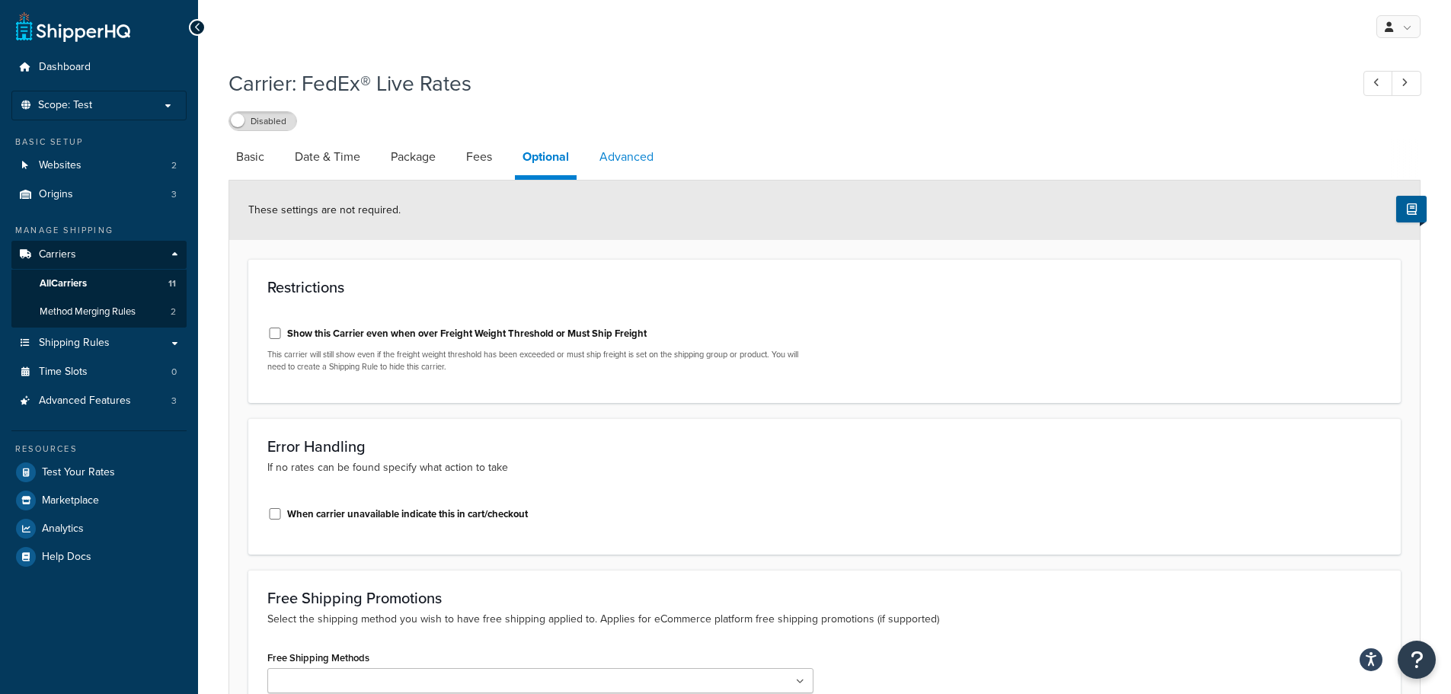
click at [625, 163] on link "Advanced" at bounding box center [626, 157] width 69 height 37
select select "false"
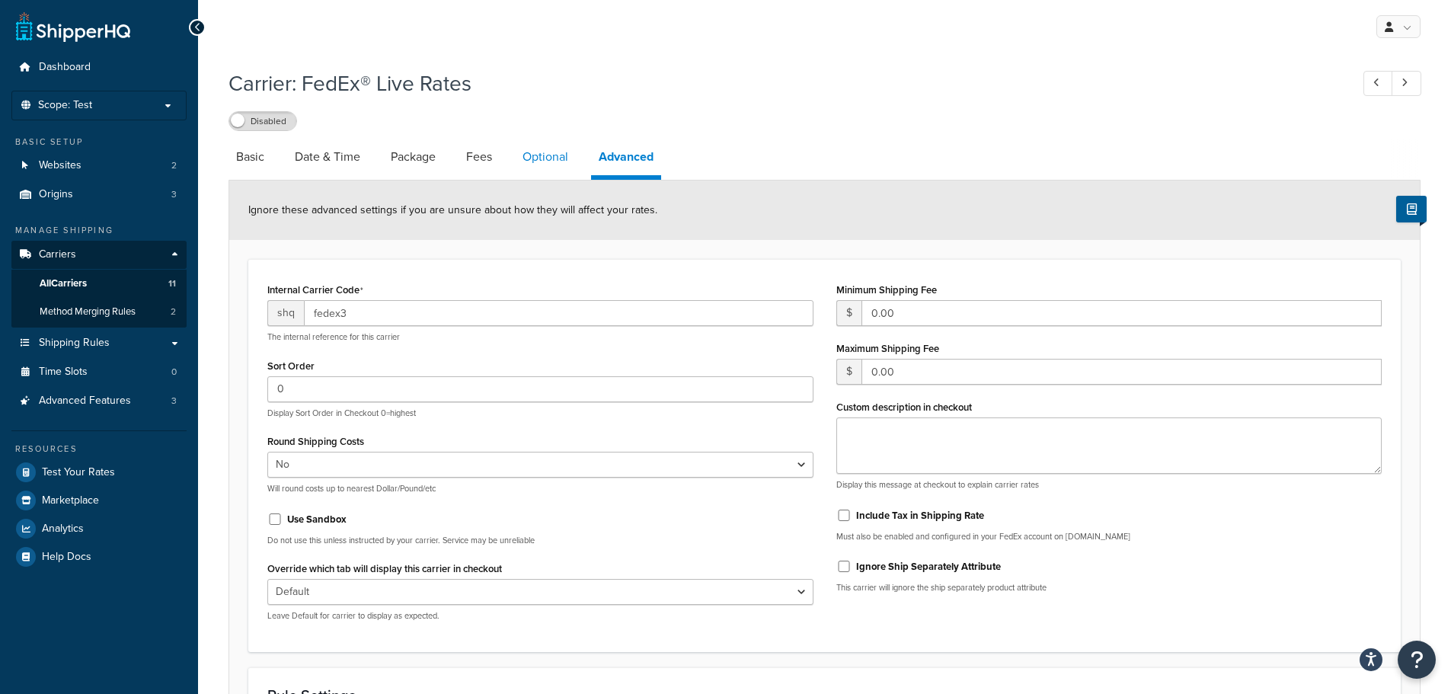
click at [542, 155] on link "Optional" at bounding box center [545, 157] width 61 height 37
select select "business"
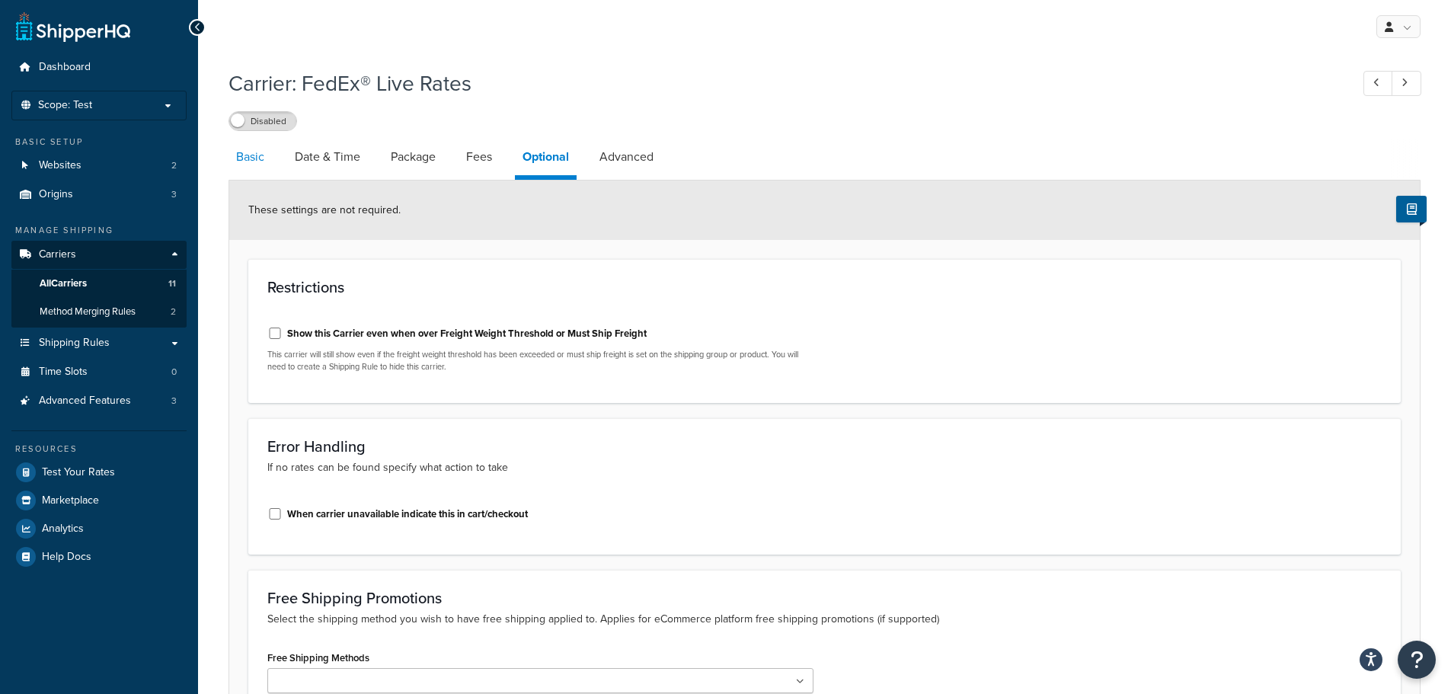
click at [251, 166] on link "Basic" at bounding box center [250, 157] width 43 height 37
select select "fedEx"
select select "REGULAR_PICKUP"
select select "YOUR_PACKAGING"
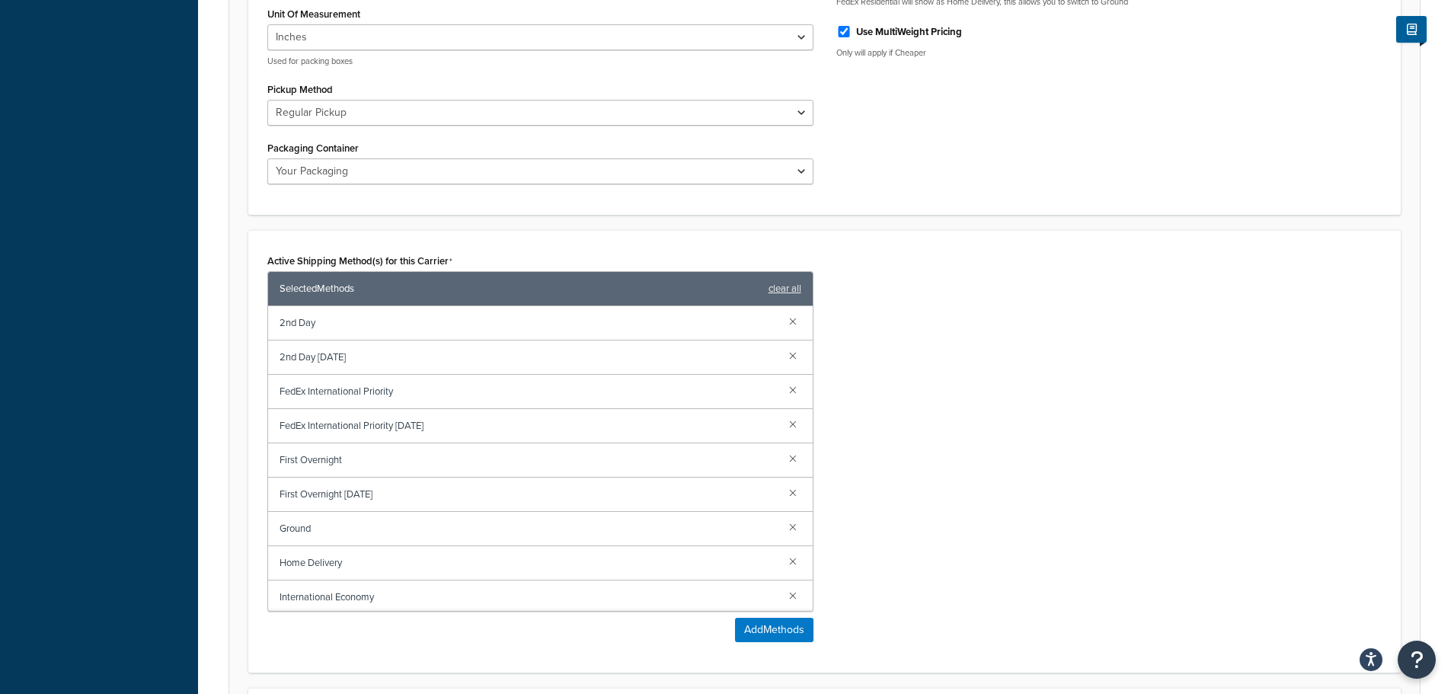
scroll to position [762, 0]
